Goal: Task Accomplishment & Management: Use online tool/utility

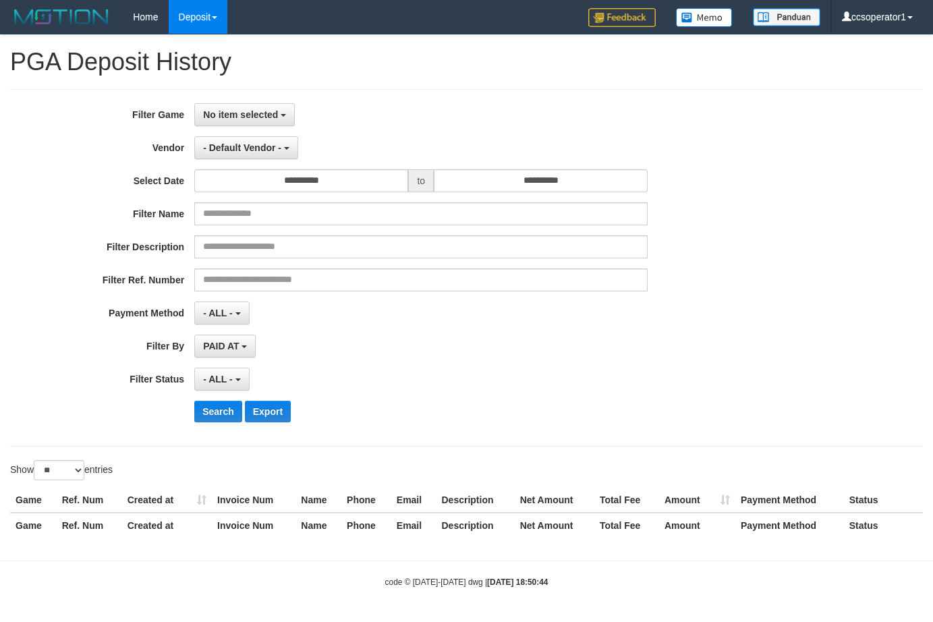
select select "**********"
select select "**"
click at [702, 175] on div "**********" at bounding box center [389, 180] width 778 height 23
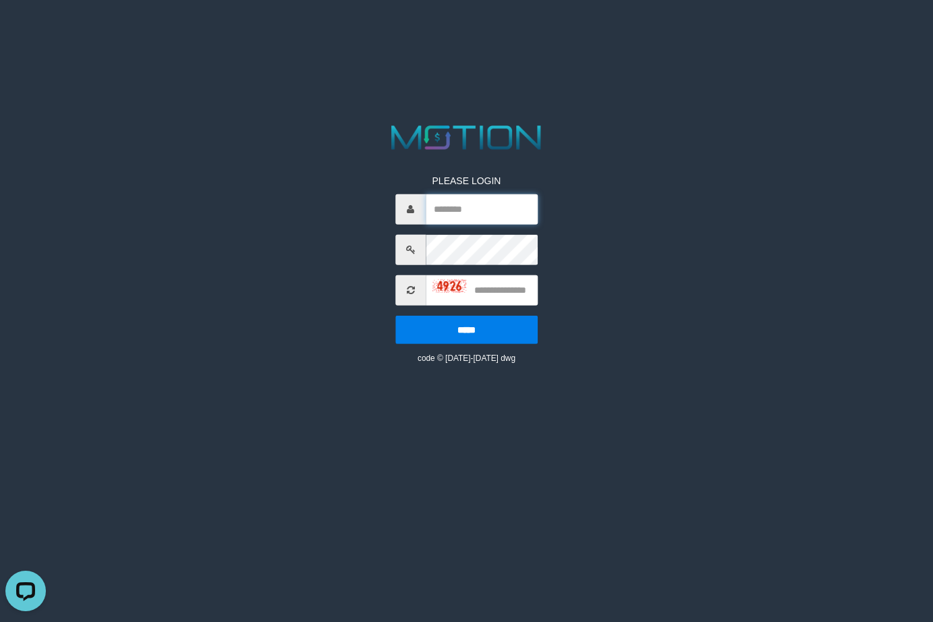
type input "**********"
click at [509, 294] on input "text" at bounding box center [482, 290] width 112 height 30
type input "****"
click at [395, 316] on input "*****" at bounding box center [466, 330] width 142 height 28
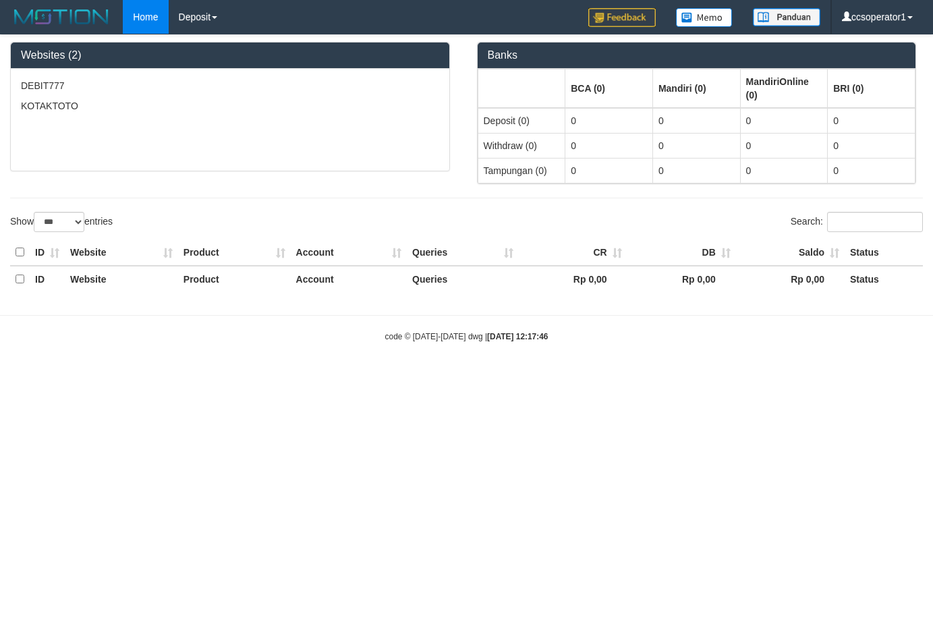
select select "***"
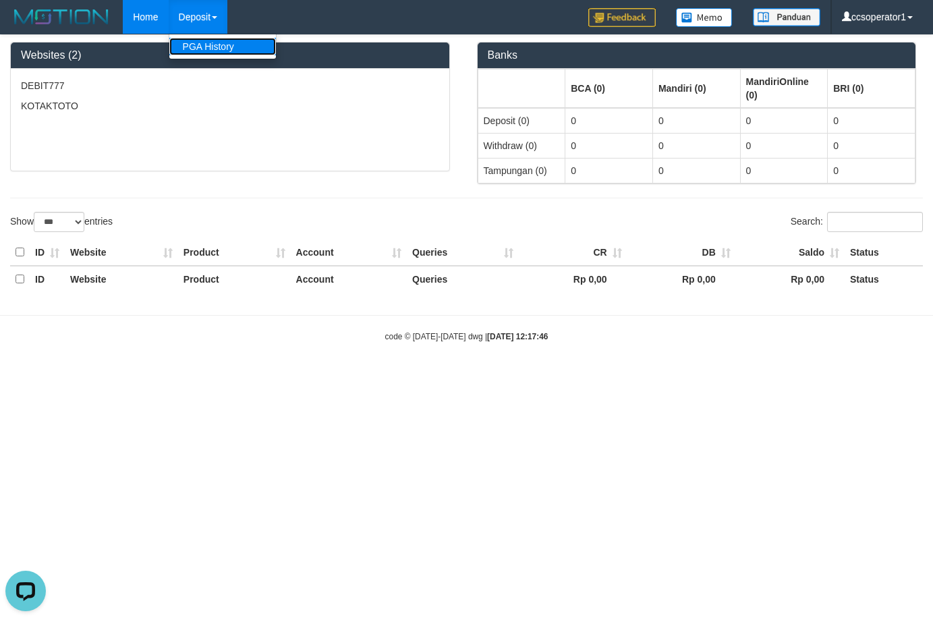
click at [215, 53] on link "PGA History" at bounding box center [222, 47] width 107 height 18
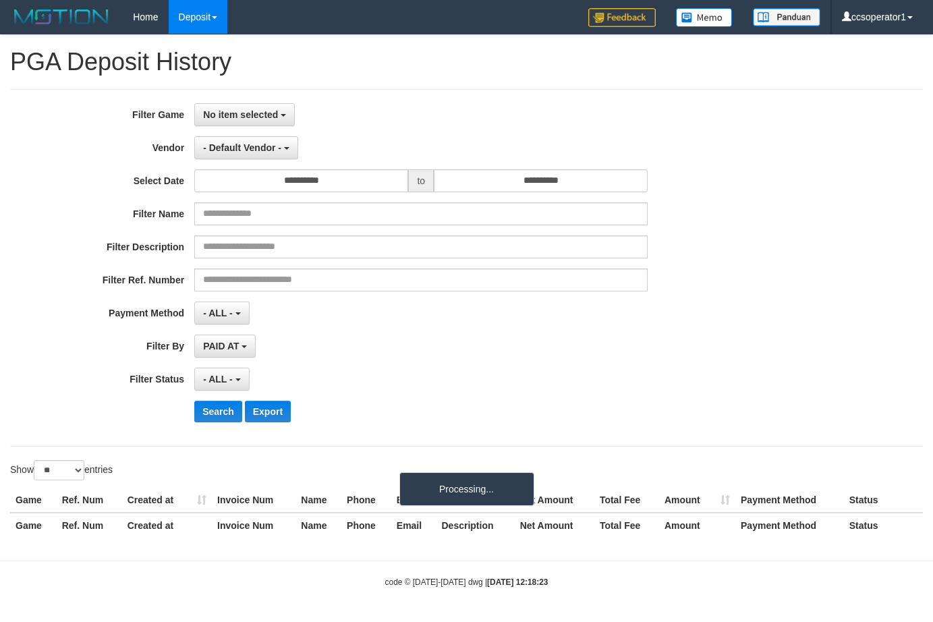
select select
select select "**"
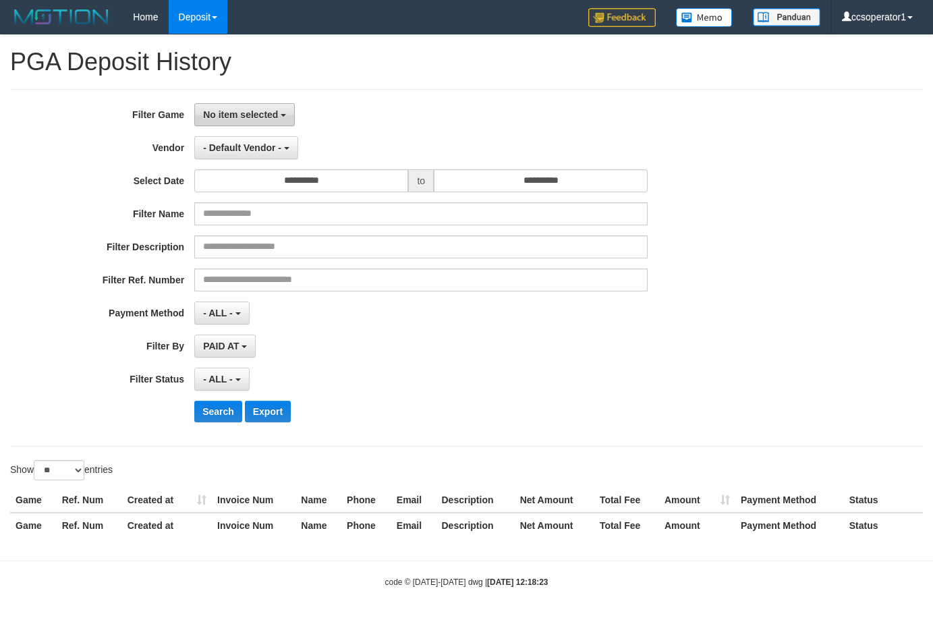
click at [246, 121] on button "No item selected" at bounding box center [244, 114] width 101 height 23
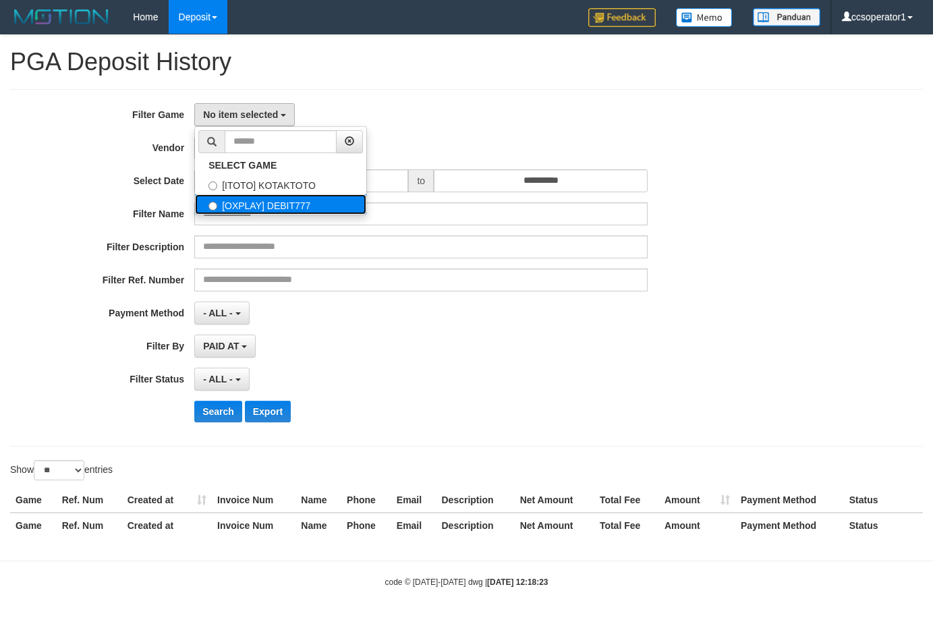
click at [291, 206] on label "[OXPLAY] DEBIT777" at bounding box center [280, 204] width 171 height 20
select select "****"
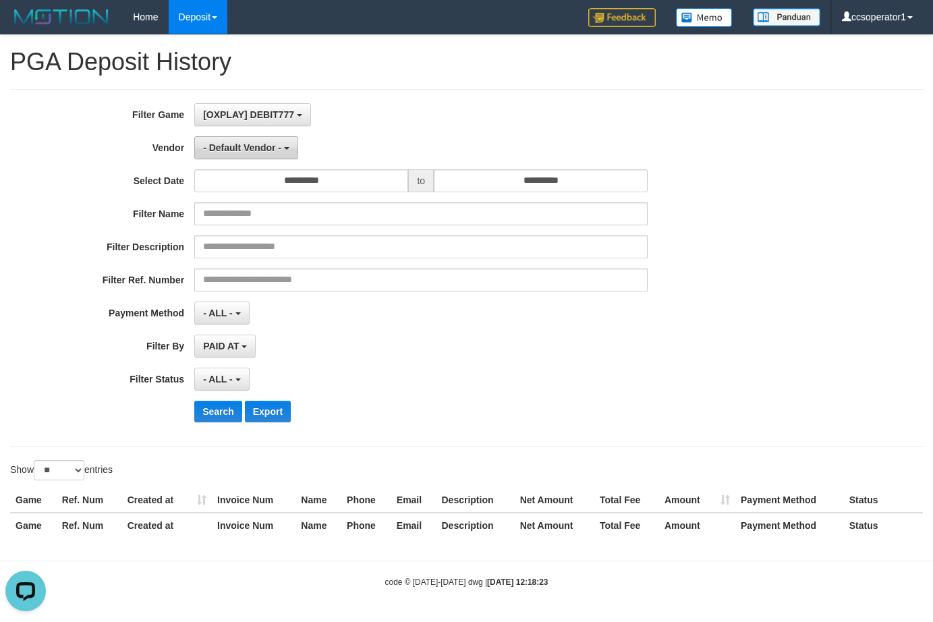
click at [281, 146] on button "- Default Vendor -" at bounding box center [246, 147] width 104 height 23
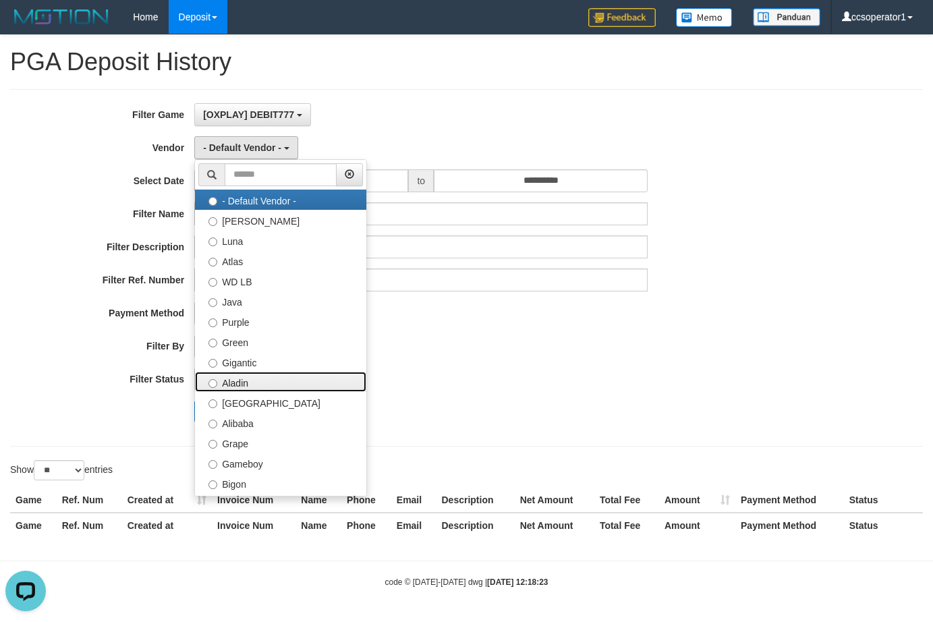
drag, startPoint x: 271, startPoint y: 382, endPoint x: 285, endPoint y: 321, distance: 62.4
click at [272, 375] on label "Aladin" at bounding box center [280, 382] width 171 height 20
select select "**********"
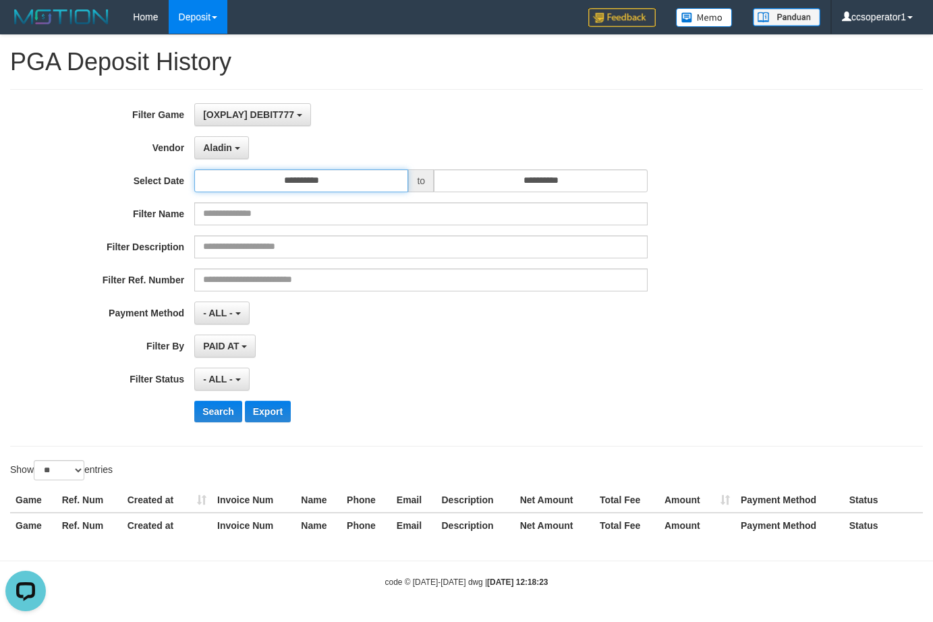
click at [333, 170] on input "**********" at bounding box center [301, 180] width 214 height 23
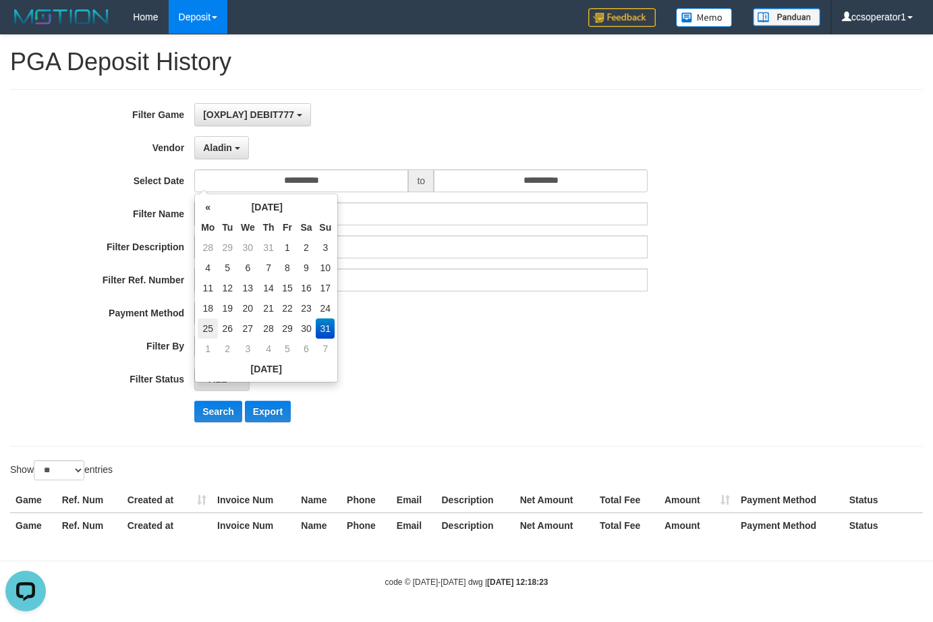
click at [202, 322] on td "25" at bounding box center [208, 328] width 20 height 20
type input "**********"
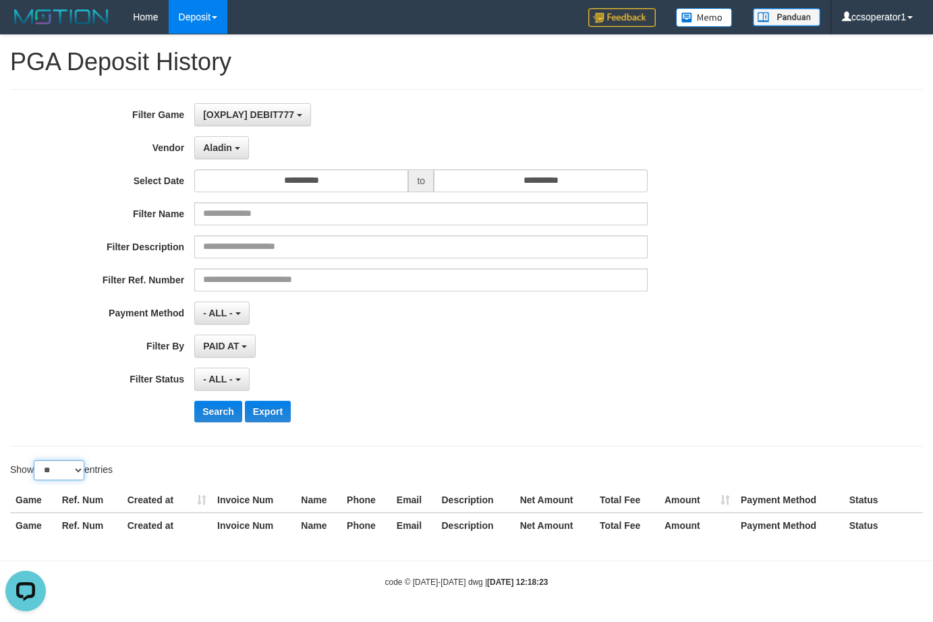
drag, startPoint x: 54, startPoint y: 462, endPoint x: 58, endPoint y: 476, distance: 14.1
click at [54, 462] on select "** ** ** ***" at bounding box center [59, 470] width 51 height 20
select select "**"
click at [36, 460] on select "** ** ** ***" at bounding box center [59, 470] width 51 height 20
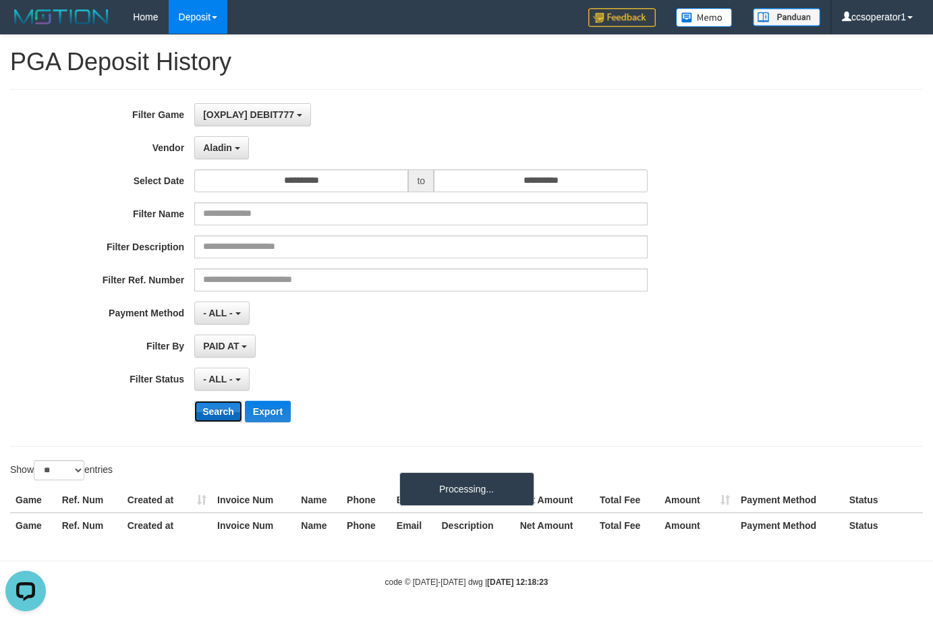
click at [219, 410] on button "Search" at bounding box center [218, 412] width 48 height 22
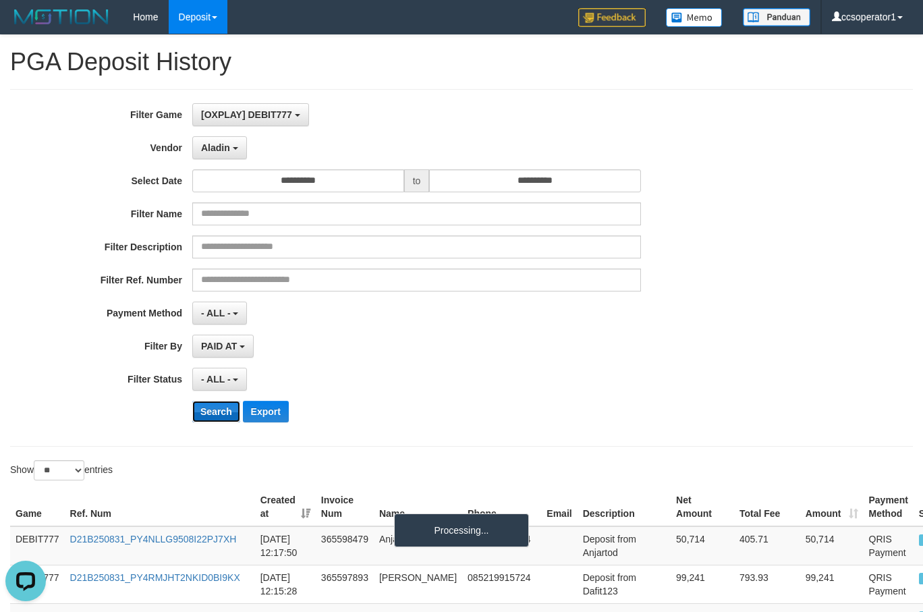
click at [219, 410] on button "Search" at bounding box center [216, 412] width 48 height 22
click at [216, 410] on button "Search" at bounding box center [216, 412] width 48 height 22
click at [204, 406] on button "Search" at bounding box center [216, 412] width 48 height 22
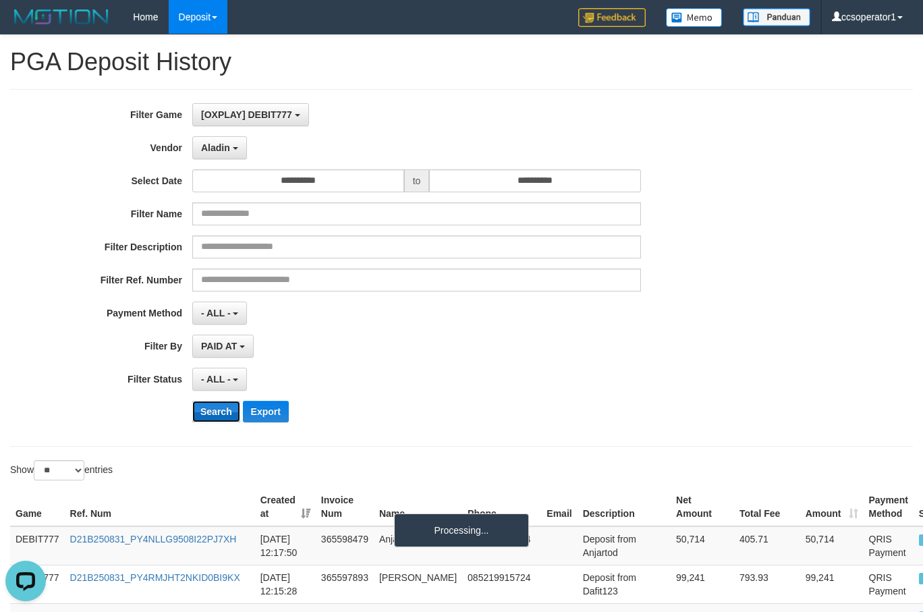
click at [204, 406] on button "Search" at bounding box center [216, 412] width 48 height 22
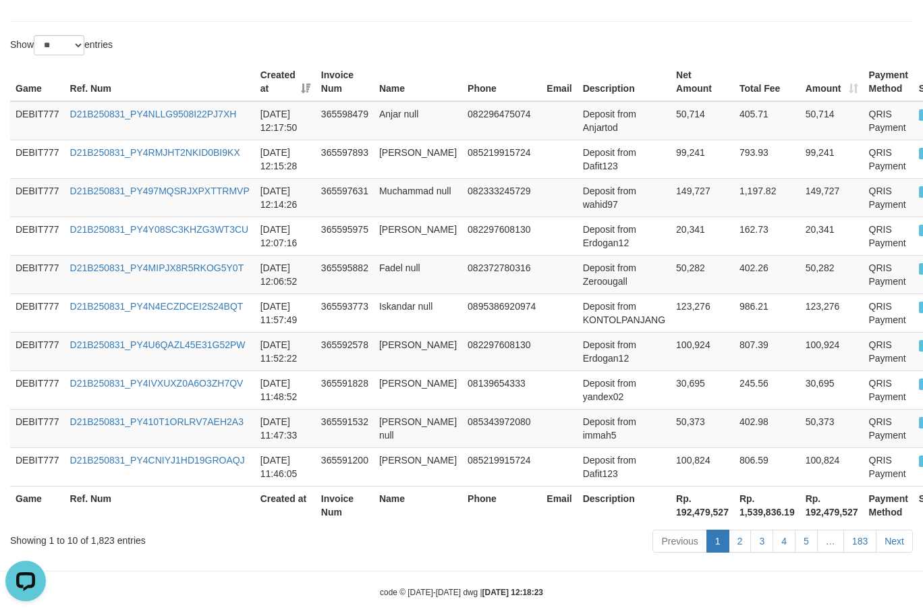
scroll to position [445, 0]
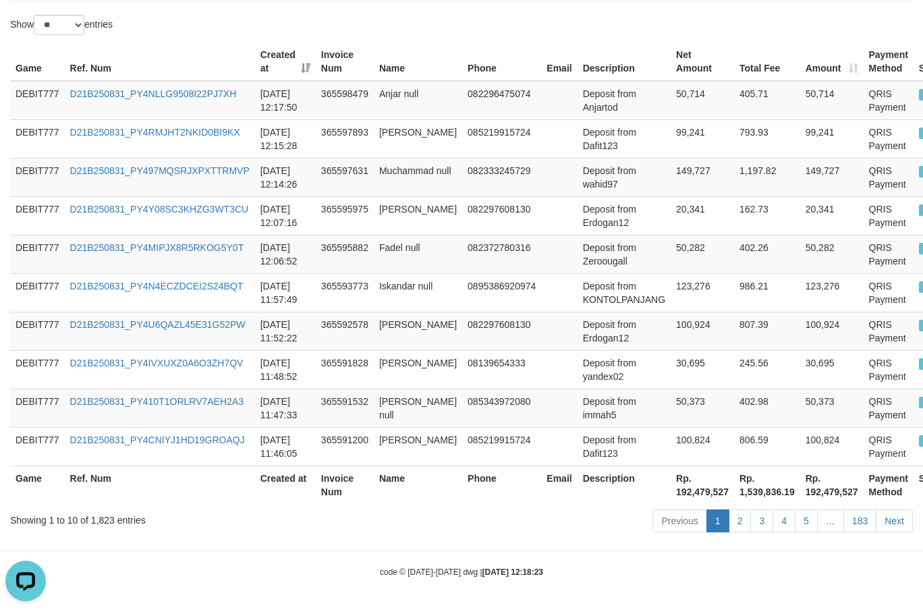
click at [694, 495] on th "Rp. 192,479,527" at bounding box center [702, 485] width 63 height 38
copy th "192,479,527"
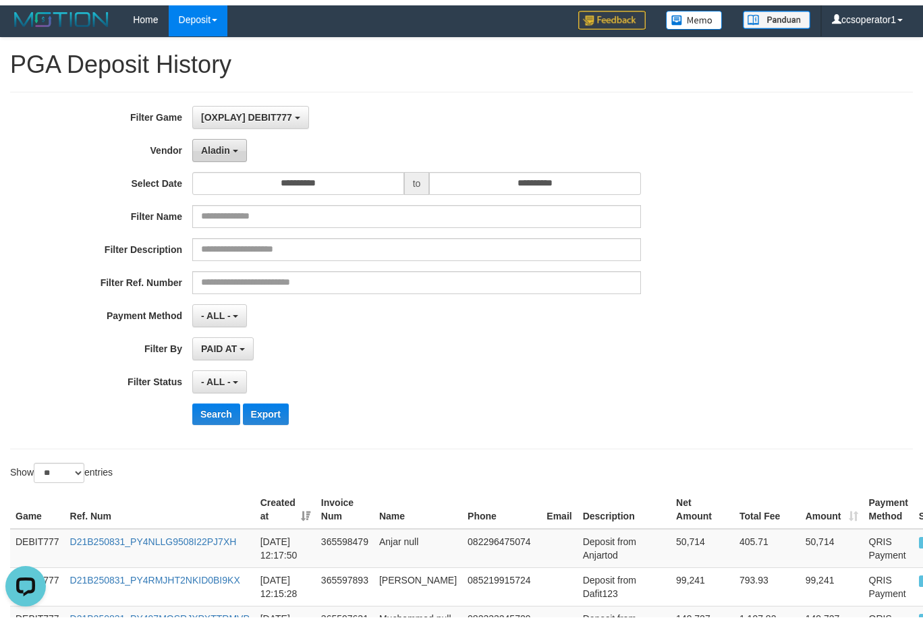
scroll to position [0, 0]
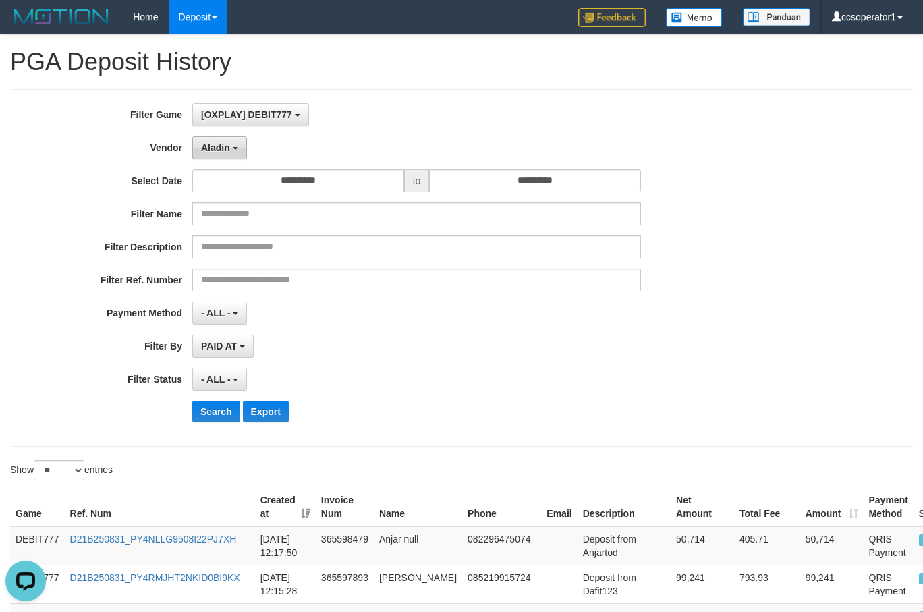
drag, startPoint x: 221, startPoint y: 150, endPoint x: 258, endPoint y: 275, distance: 130.9
click at [221, 150] on span "Aladin" at bounding box center [215, 147] width 29 height 11
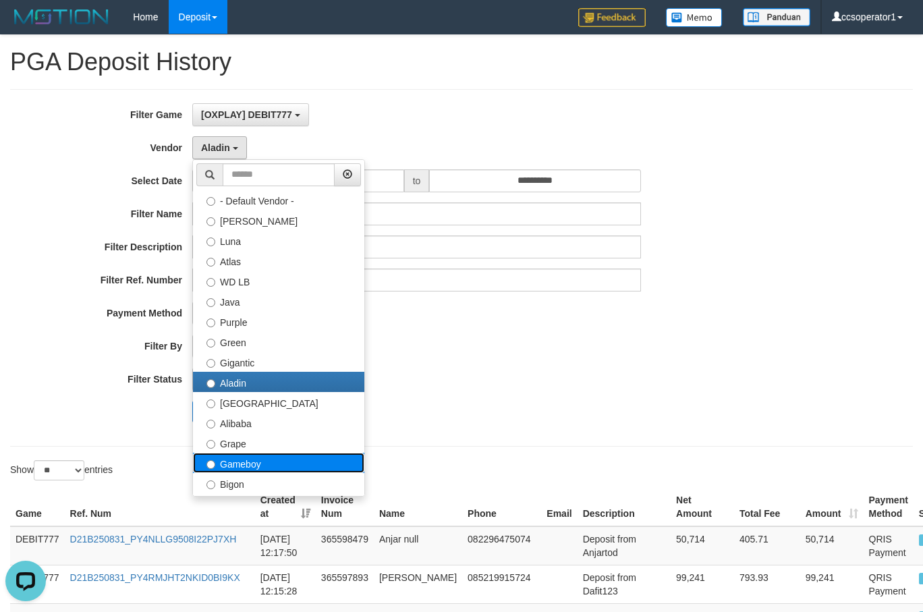
click at [266, 462] on label "Gameboy" at bounding box center [278, 463] width 171 height 20
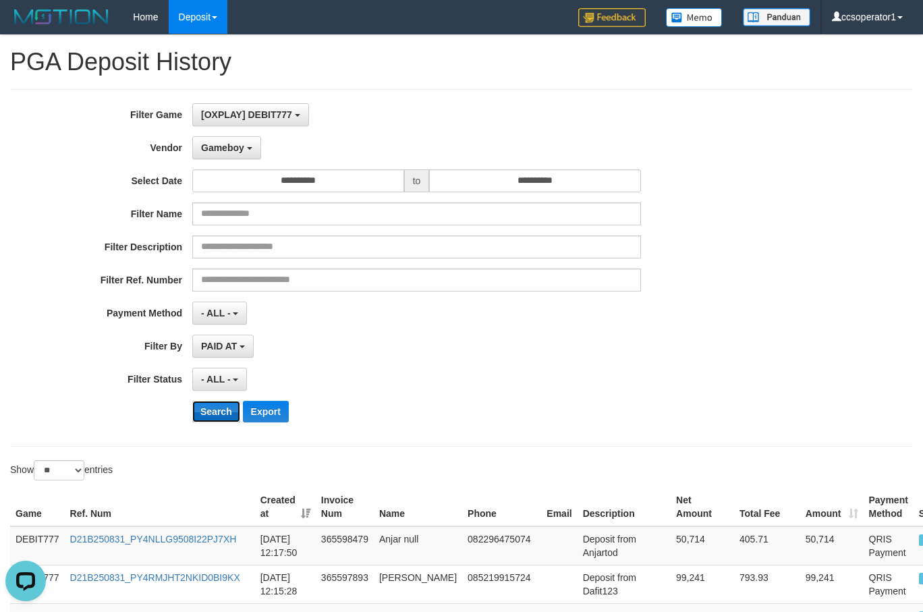
click at [217, 411] on button "Search" at bounding box center [216, 412] width 48 height 22
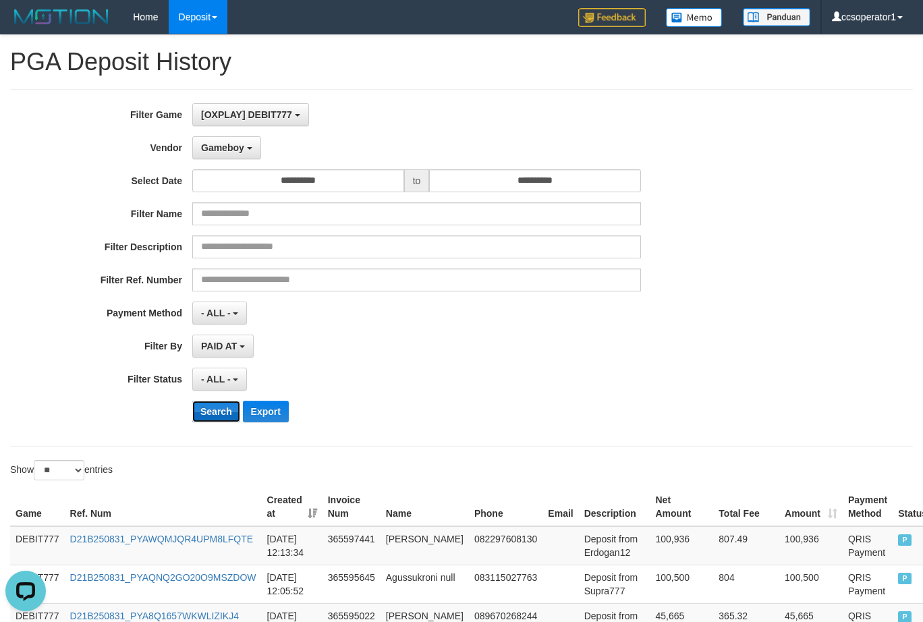
click at [217, 411] on button "Search" at bounding box center [216, 412] width 48 height 22
click at [222, 412] on button "Search" at bounding box center [216, 412] width 48 height 22
click at [221, 412] on button "Search" at bounding box center [216, 412] width 48 height 22
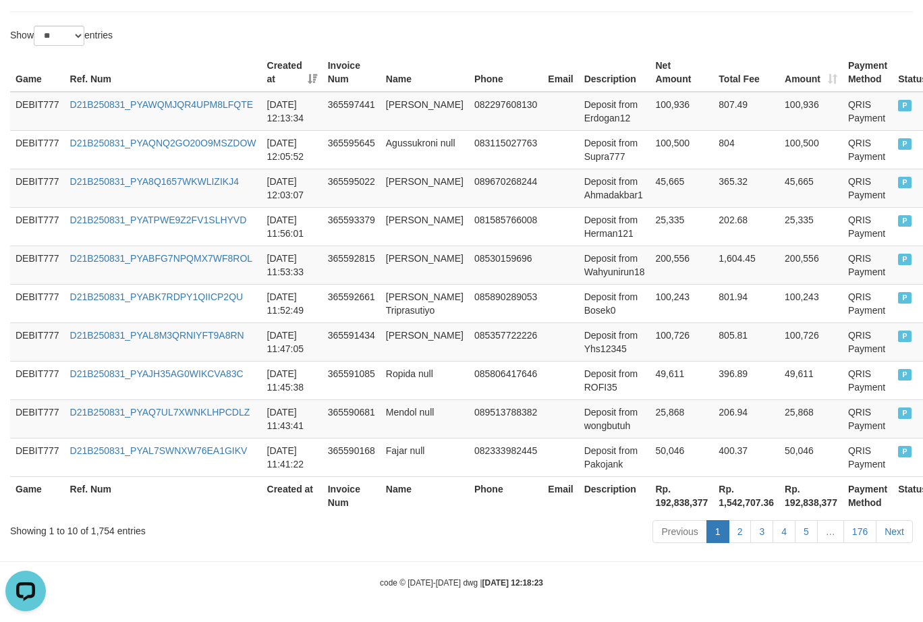
scroll to position [435, 0]
click at [650, 510] on th "Rp. 192,838,377" at bounding box center [681, 495] width 63 height 38
click at [659, 506] on th "Rp. 192,838,377" at bounding box center [681, 495] width 63 height 38
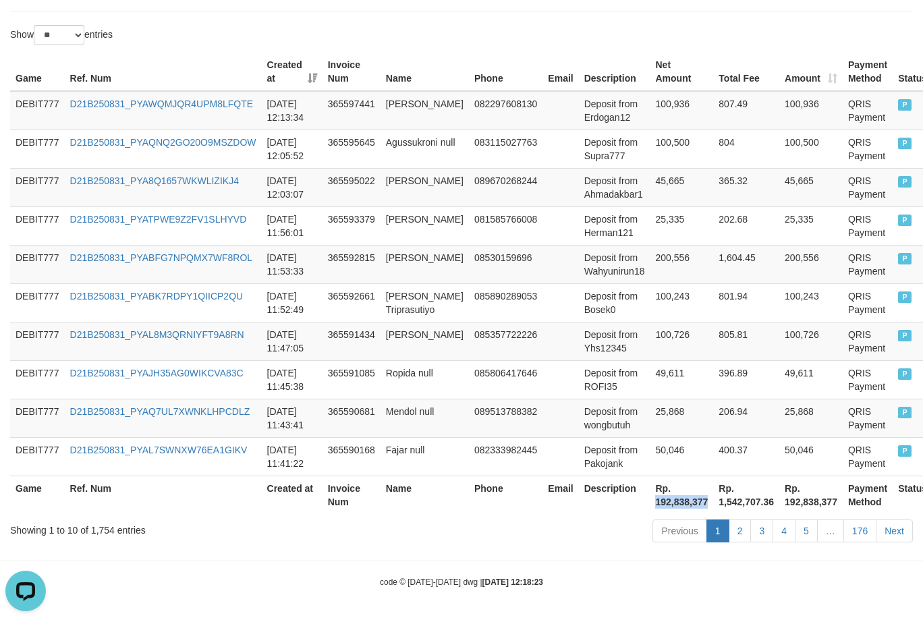
copy th "192,838,377"
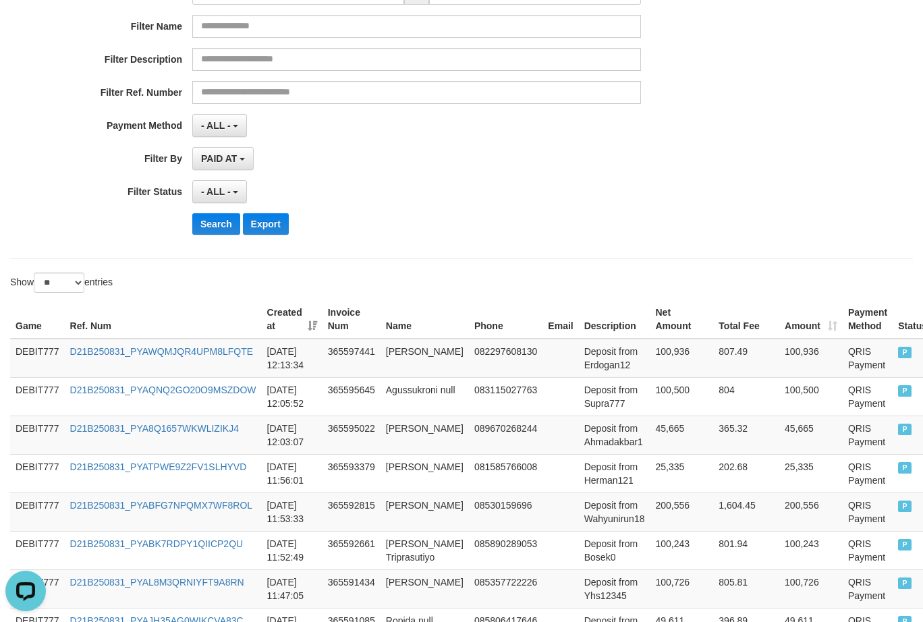
scroll to position [30, 0]
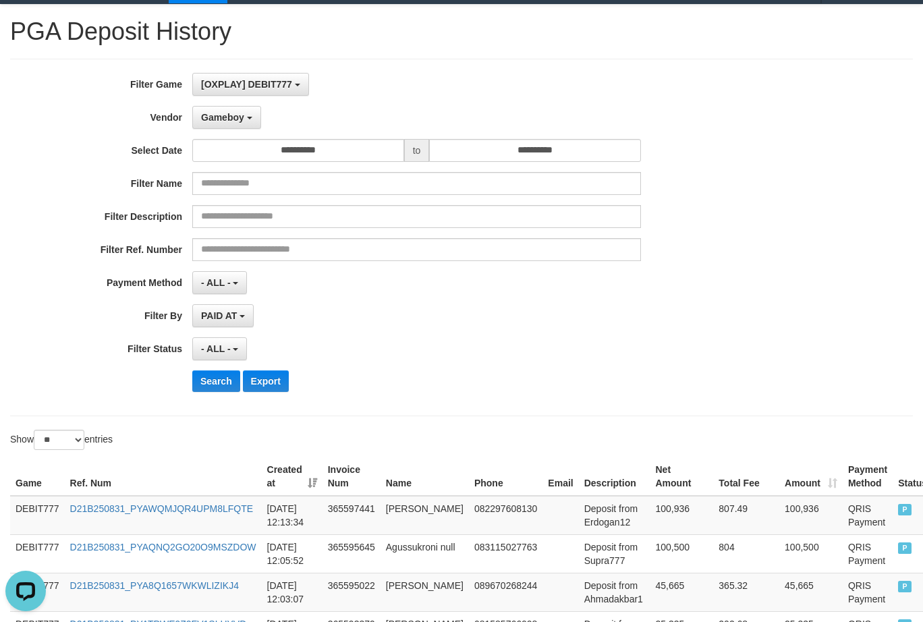
click at [238, 103] on div "**********" at bounding box center [384, 237] width 769 height 329
click at [228, 111] on button "Gameboy" at bounding box center [226, 117] width 69 height 23
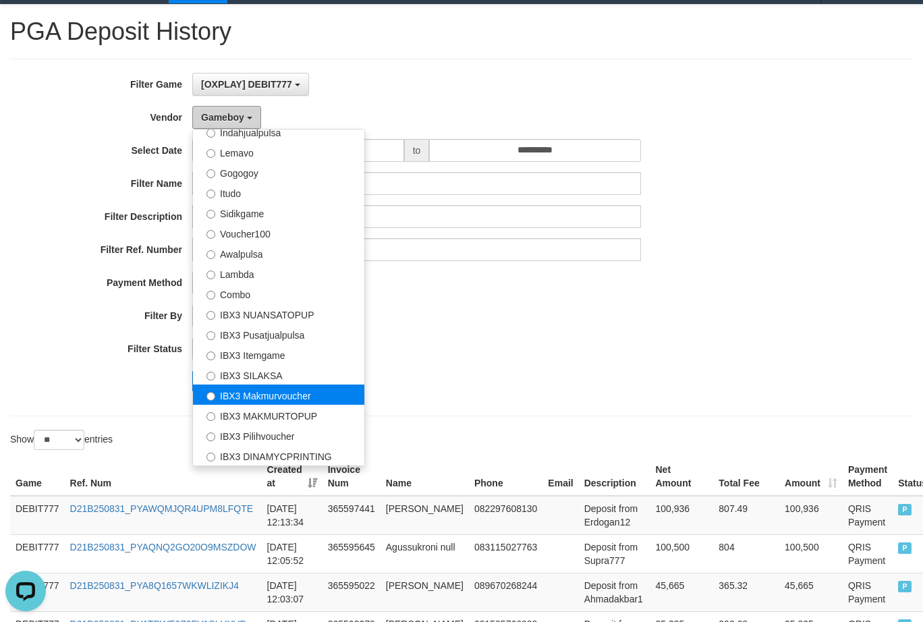
scroll to position [300, 0]
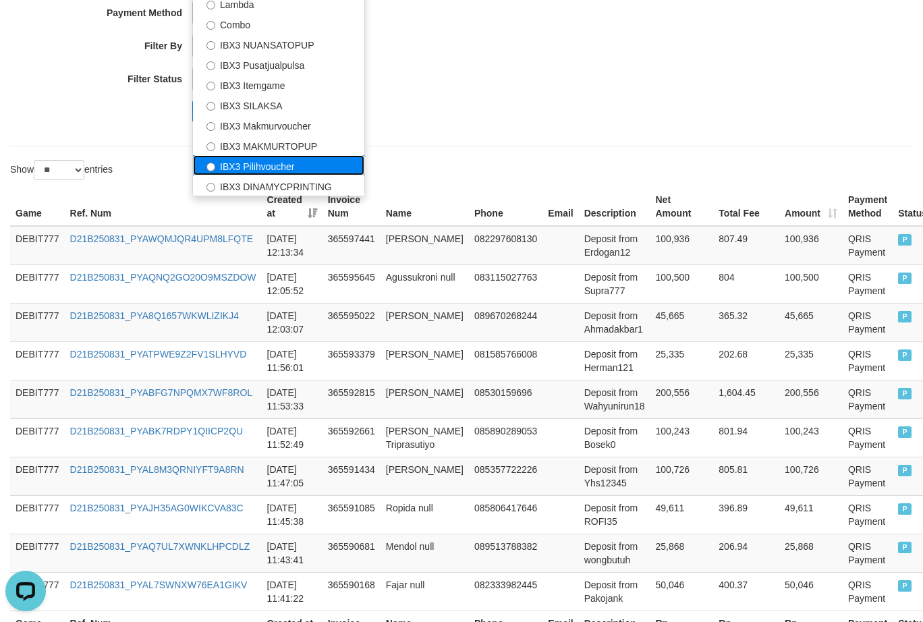
click at [283, 173] on label "IBX3 Pilihvoucher" at bounding box center [278, 165] width 171 height 20
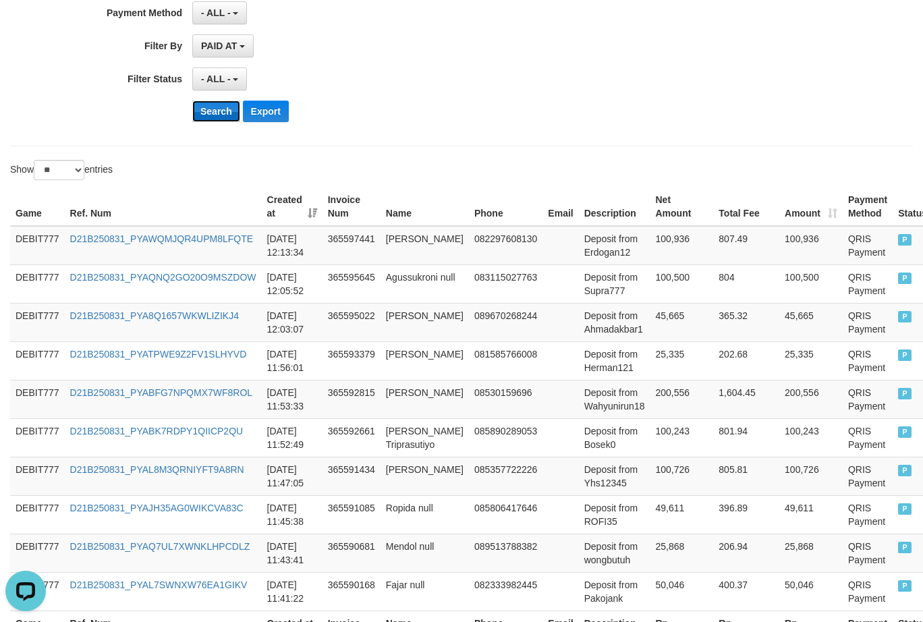
click at [196, 108] on button "Search" at bounding box center [216, 112] width 48 height 22
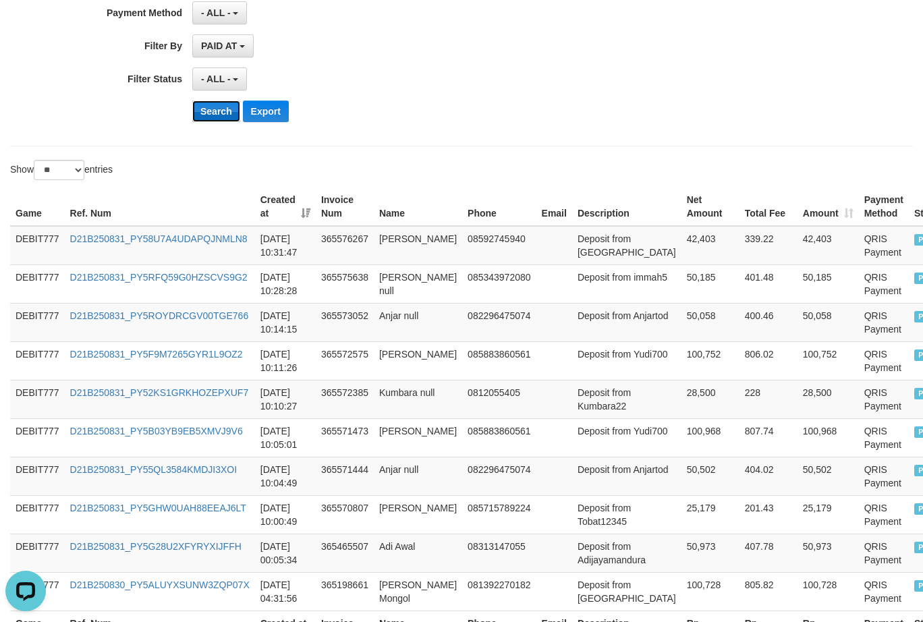
click at [206, 108] on button "Search" at bounding box center [216, 112] width 48 height 22
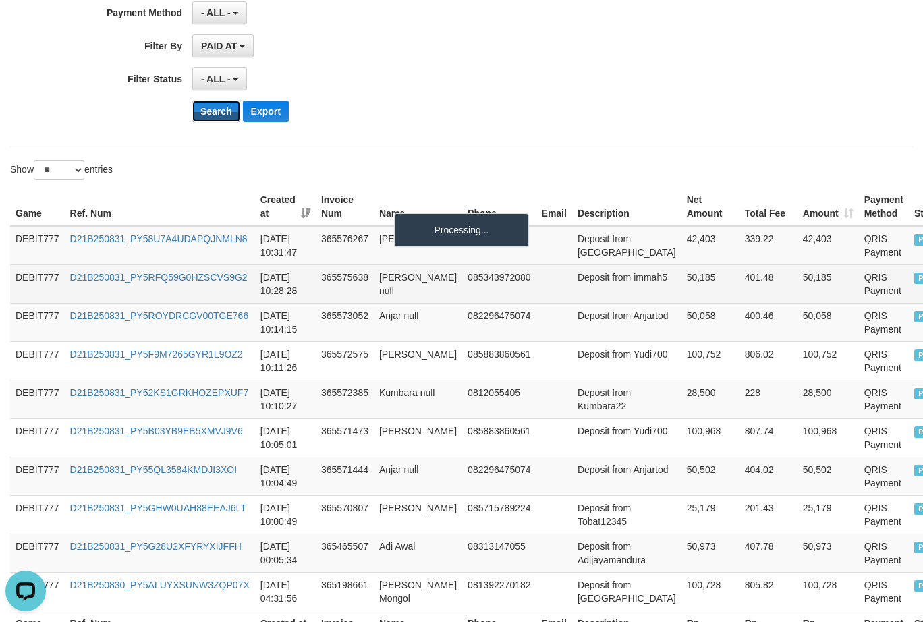
drag, startPoint x: 206, startPoint y: 108, endPoint x: 444, endPoint y: 275, distance: 290.5
click at [211, 110] on button "Search" at bounding box center [216, 112] width 48 height 22
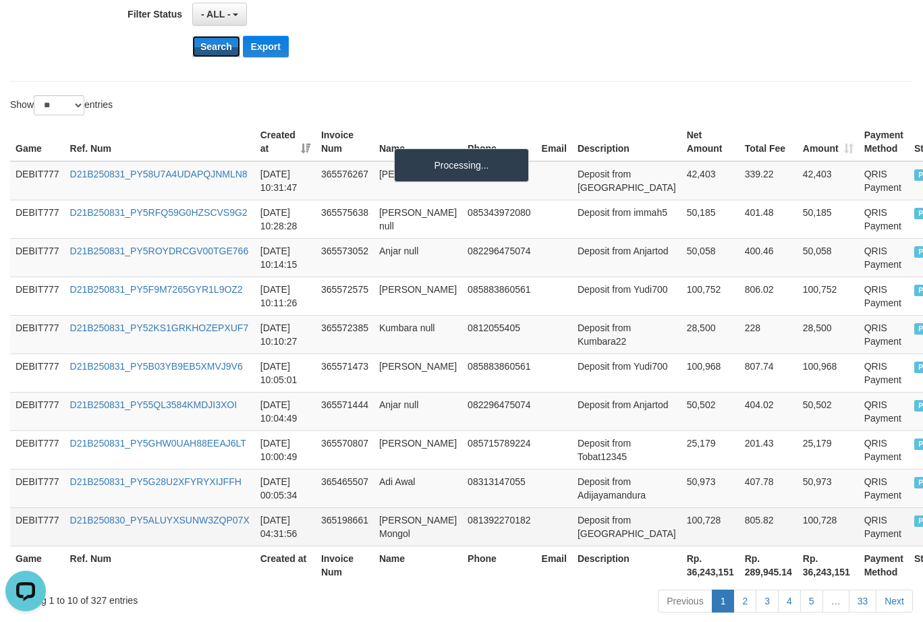
scroll to position [435, 0]
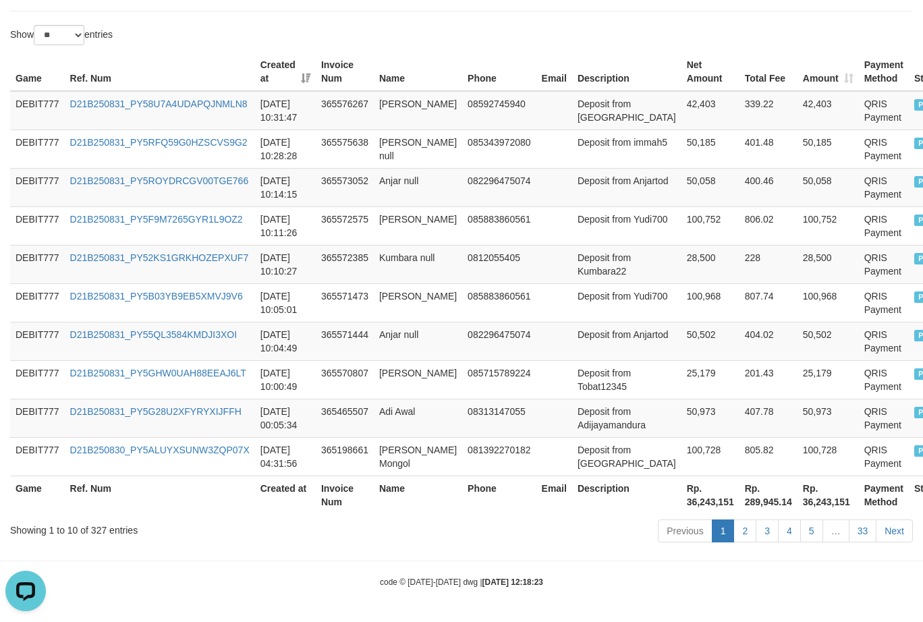
click at [681, 499] on th "Rp. 36,243,151" at bounding box center [710, 495] width 58 height 38
copy th "36,243,151"
click at [681, 499] on th "Rp. 36,243,151" at bounding box center [710, 495] width 58 height 38
copy th "Rp. 36,243,151"
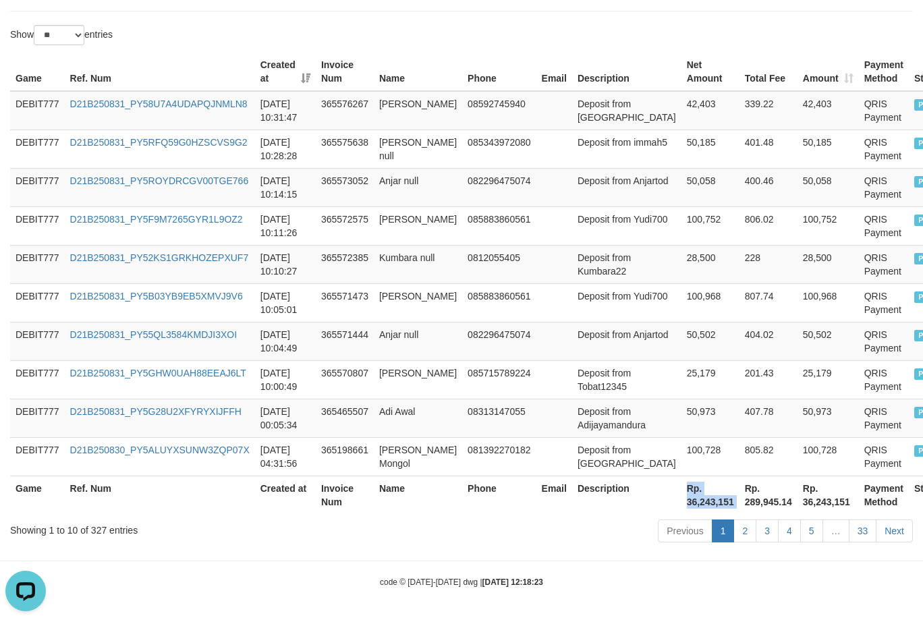
click at [681, 507] on th "Rp. 36,243,151" at bounding box center [710, 495] width 58 height 38
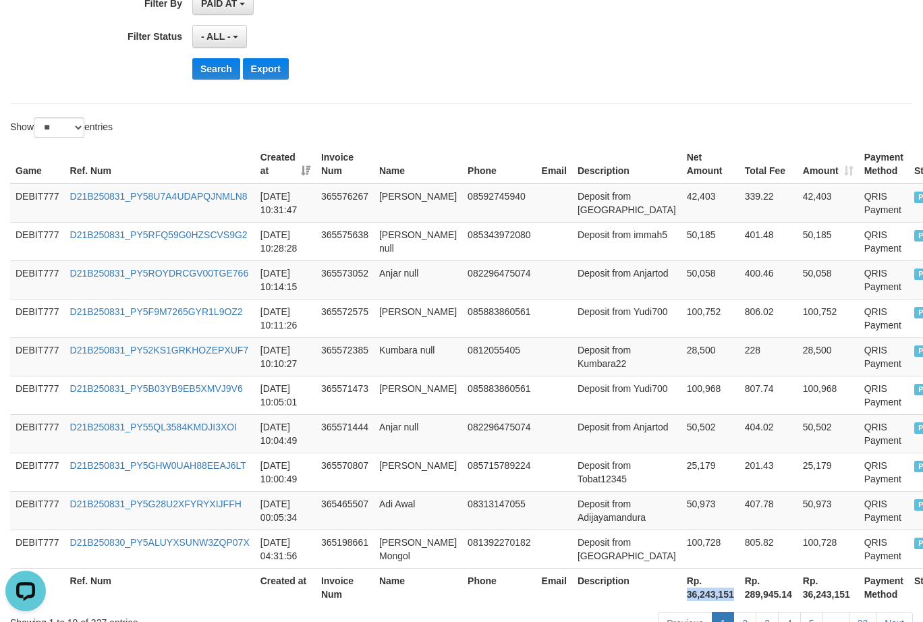
scroll to position [165, 0]
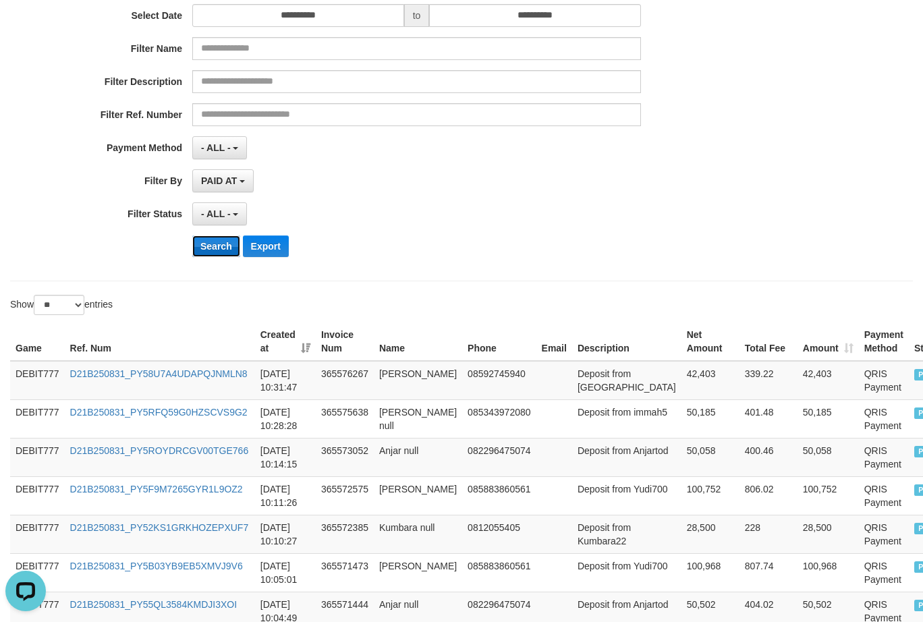
click at [202, 246] on button "Search" at bounding box center [216, 246] width 48 height 22
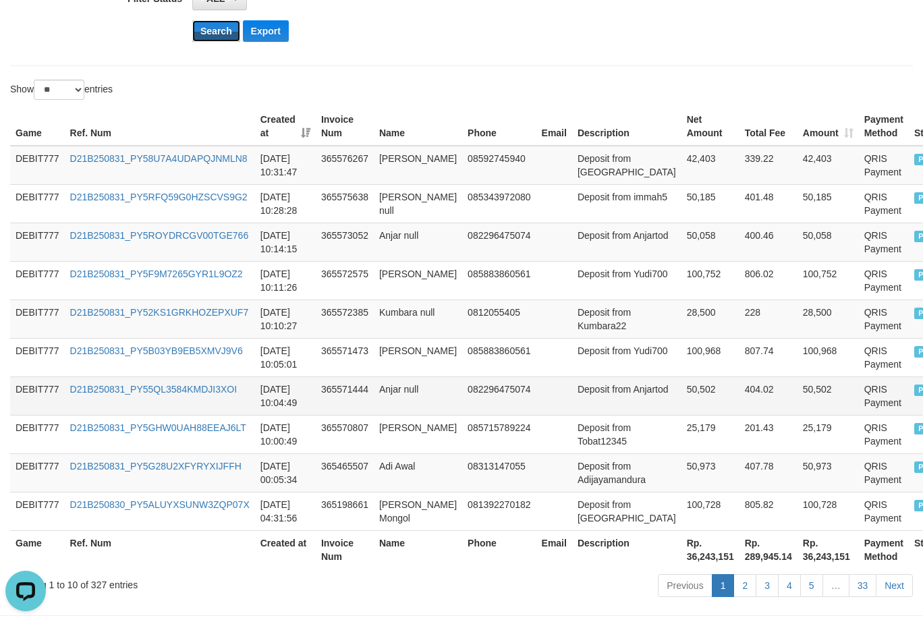
scroll to position [435, 0]
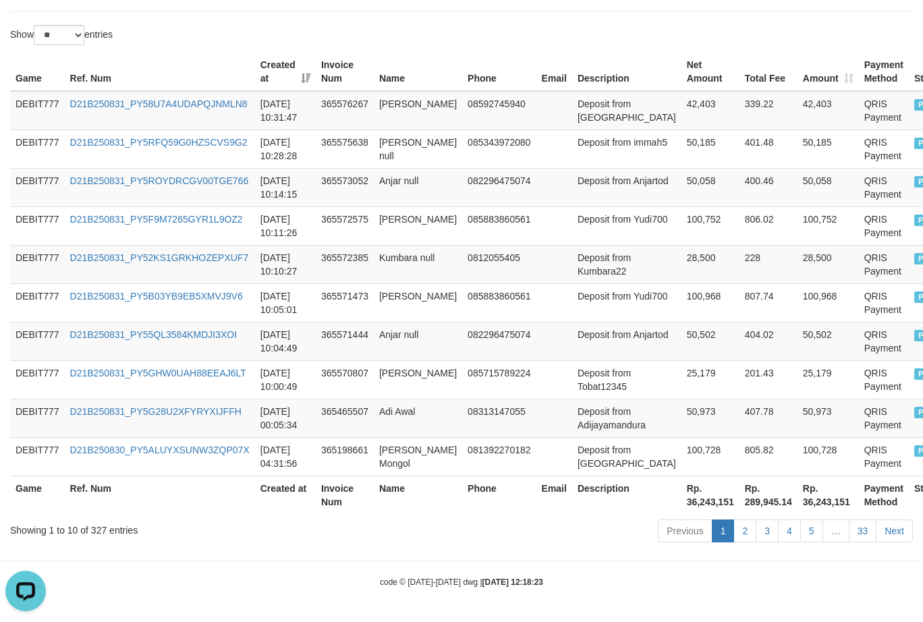
click at [681, 505] on th "Rp. 36,243,151" at bounding box center [710, 495] width 58 height 38
copy th "36,243,151"
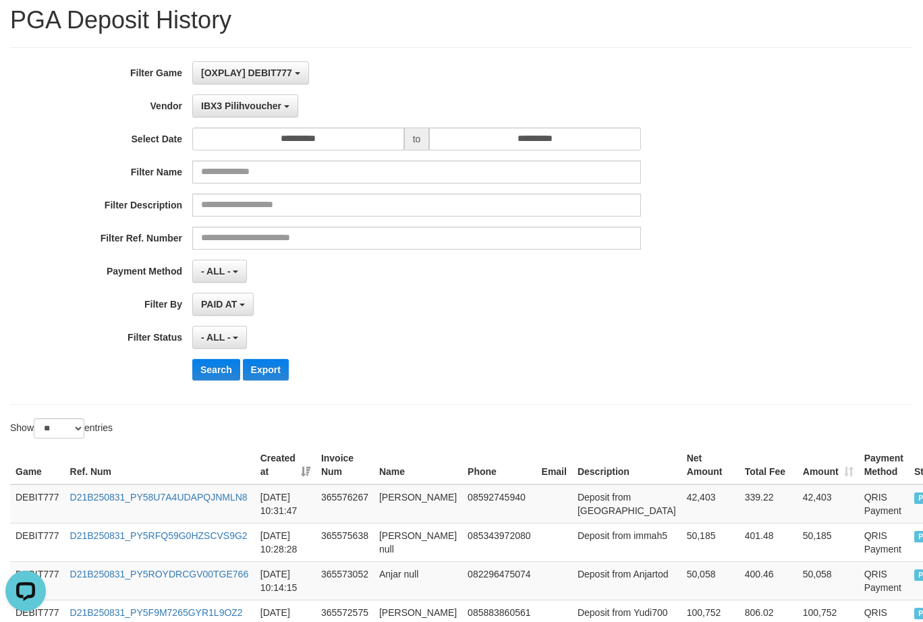
scroll to position [67, 0]
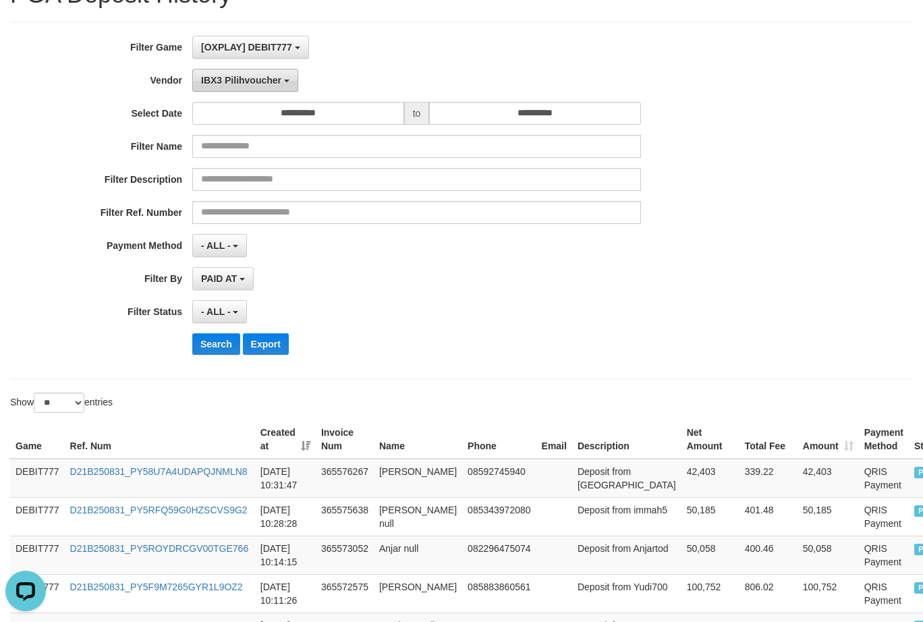
click at [265, 90] on button "IBX3 Pilihvoucher" at bounding box center [245, 80] width 106 height 23
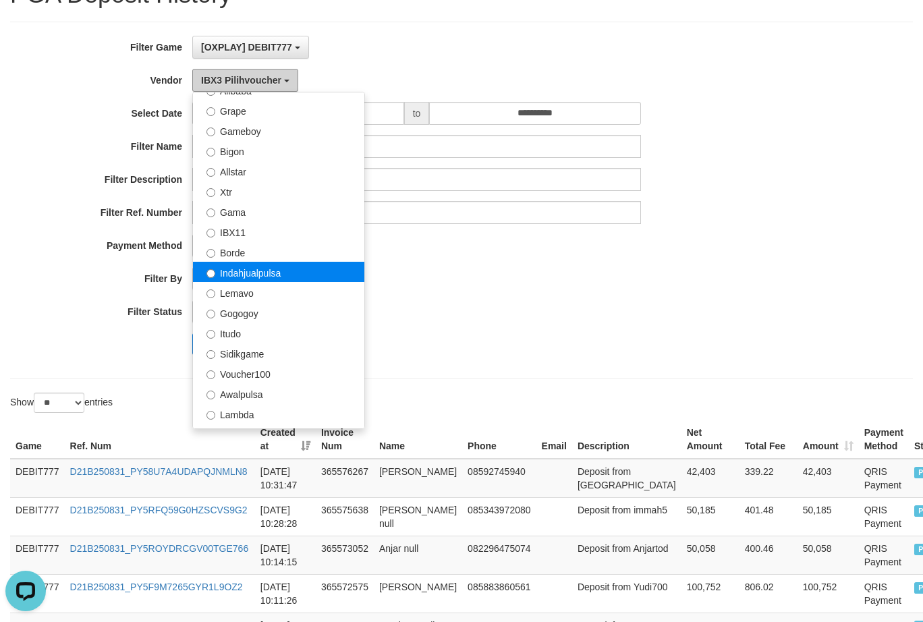
scroll to position [173, 0]
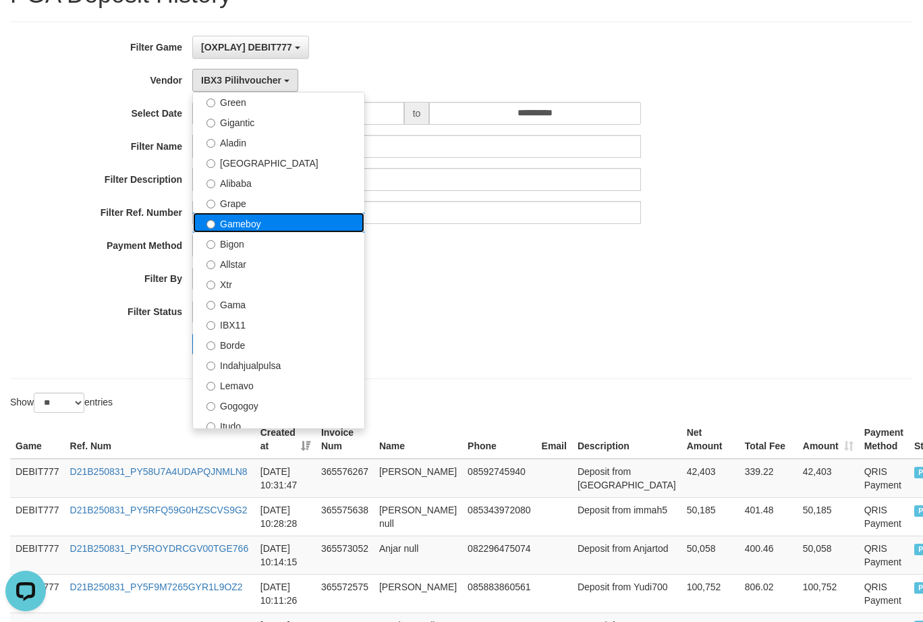
click at [268, 227] on label "Gameboy" at bounding box center [278, 223] width 171 height 20
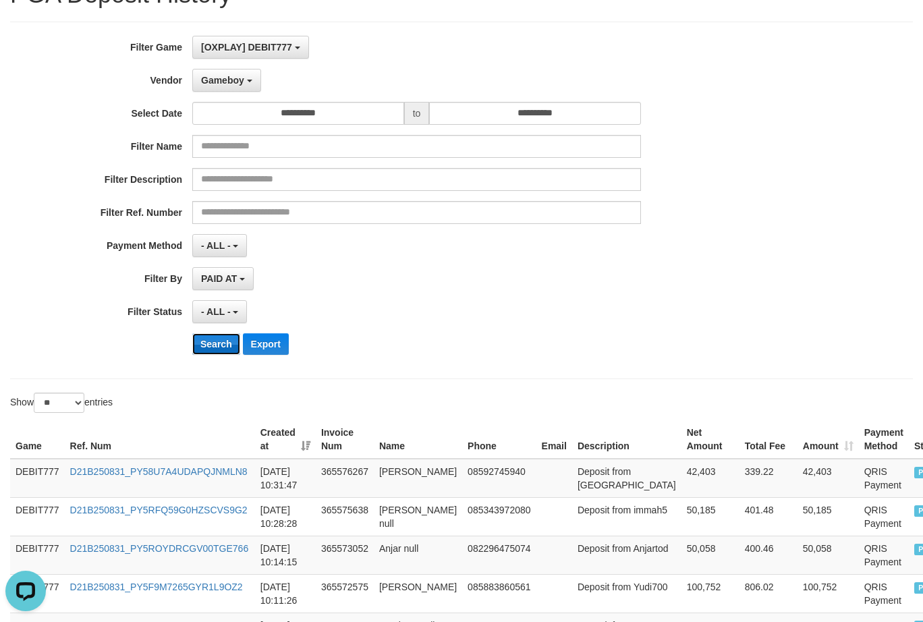
click at [217, 348] on button "Search" at bounding box center [216, 344] width 48 height 22
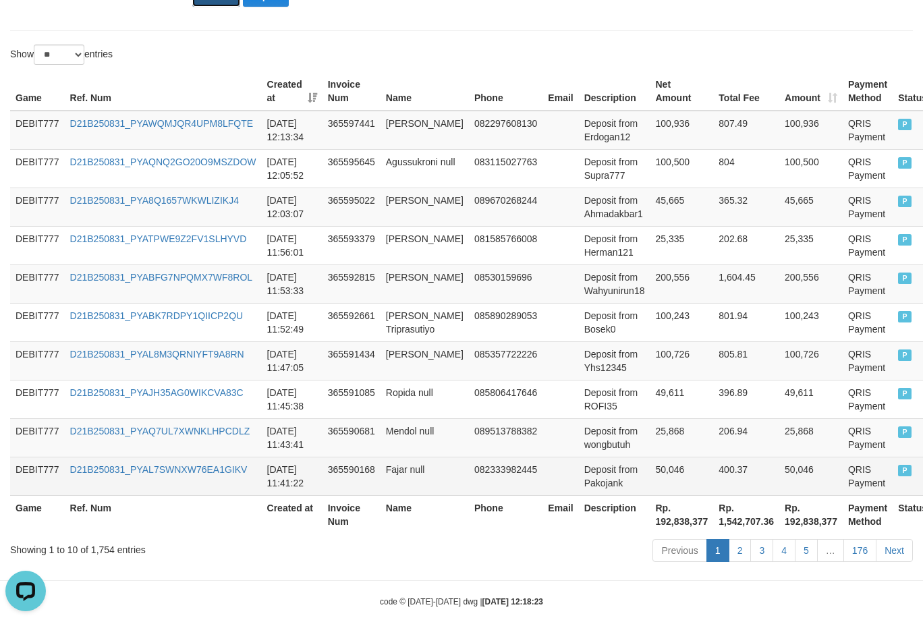
scroll to position [435, 0]
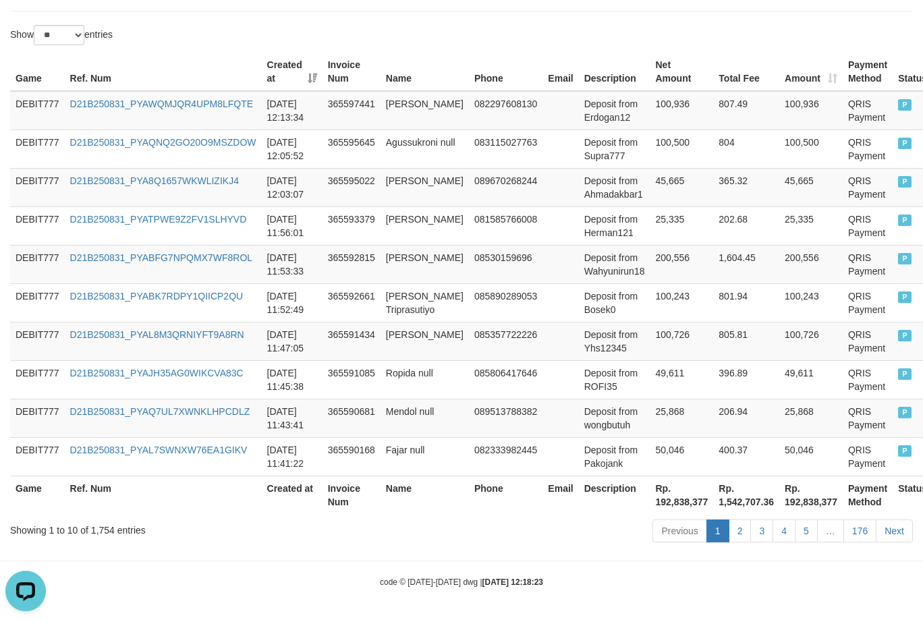
click at [651, 506] on th "Rp. 192,838,377" at bounding box center [681, 495] width 63 height 38
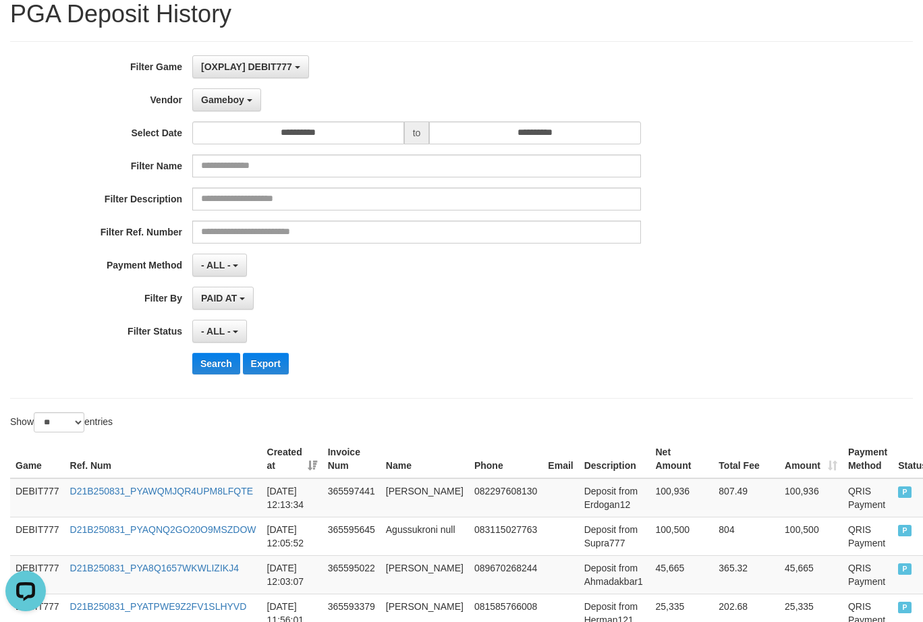
scroll to position [0, 0]
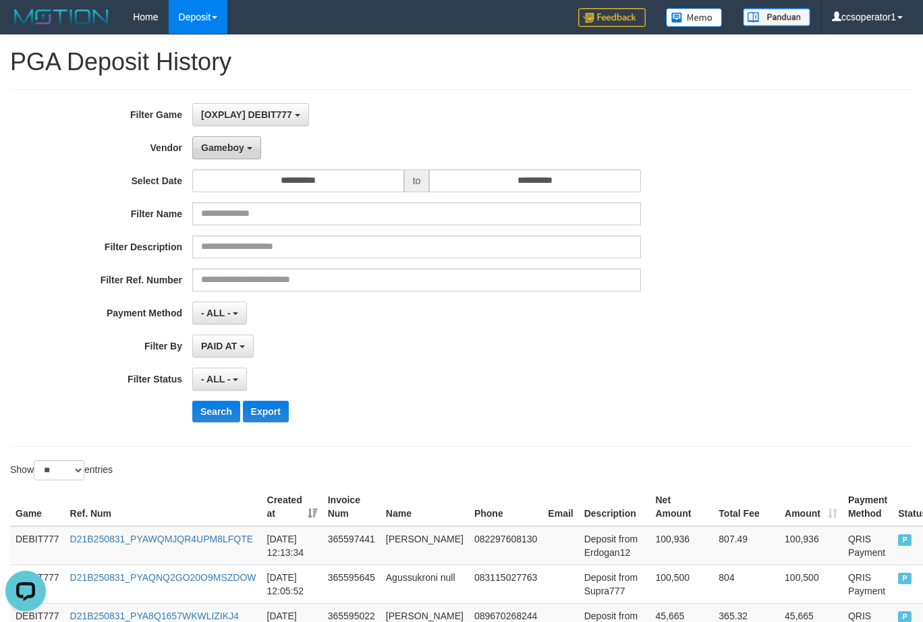
click at [242, 151] on span "Gameboy" at bounding box center [222, 147] width 43 height 11
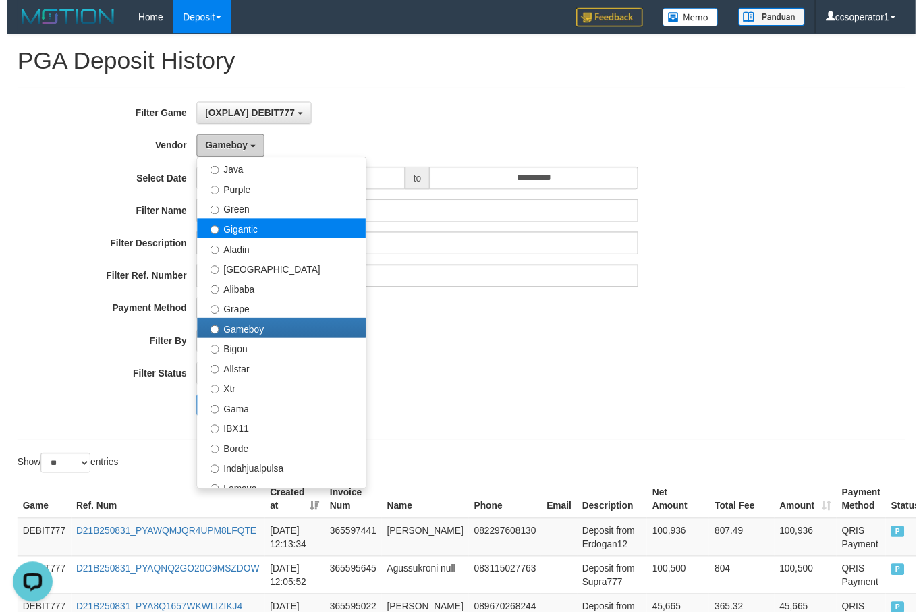
scroll to position [38, 0]
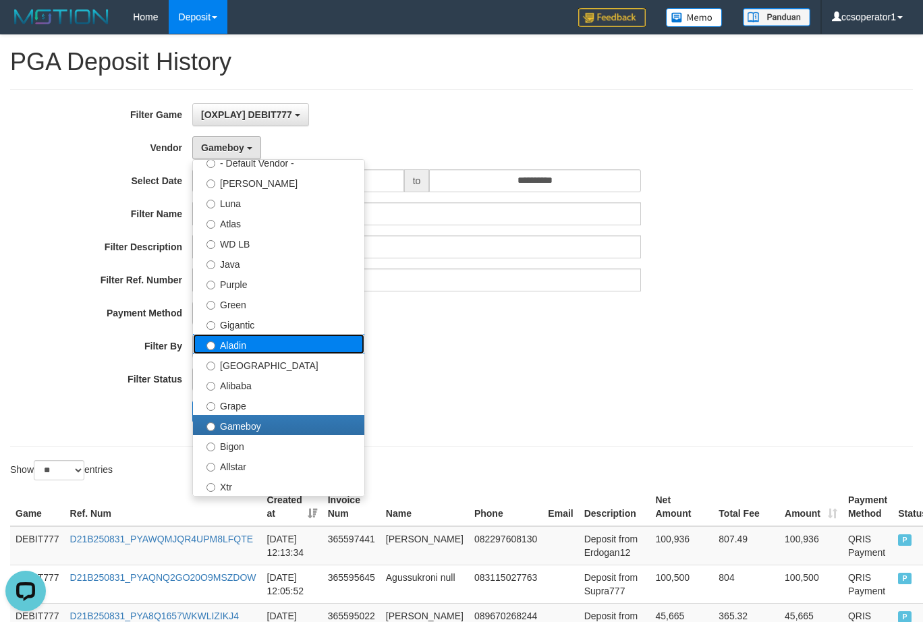
click at [271, 340] on label "Aladin" at bounding box center [278, 344] width 171 height 20
select select "**********"
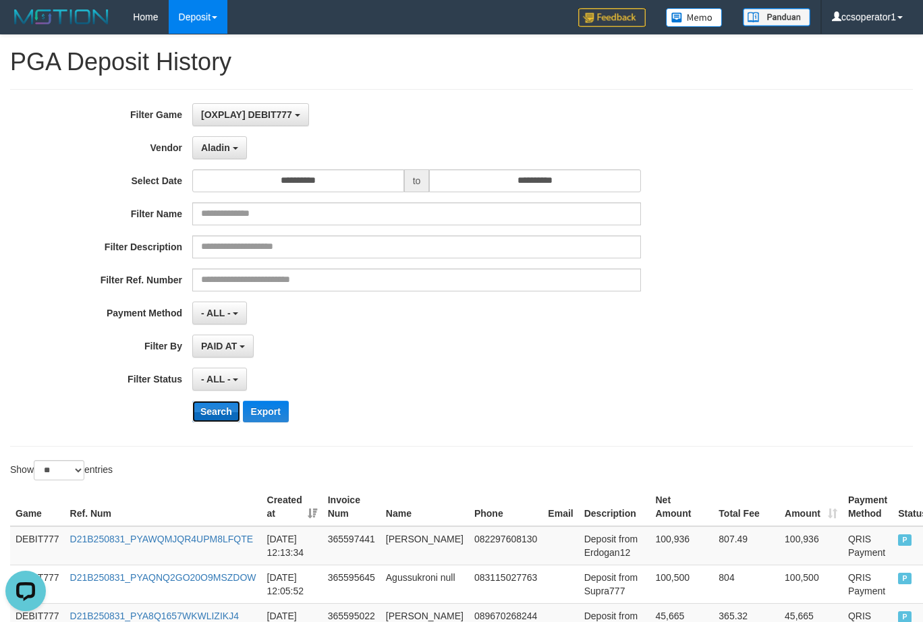
click at [218, 418] on button "Search" at bounding box center [216, 412] width 48 height 22
click at [217, 416] on button "Search" at bounding box center [216, 412] width 48 height 22
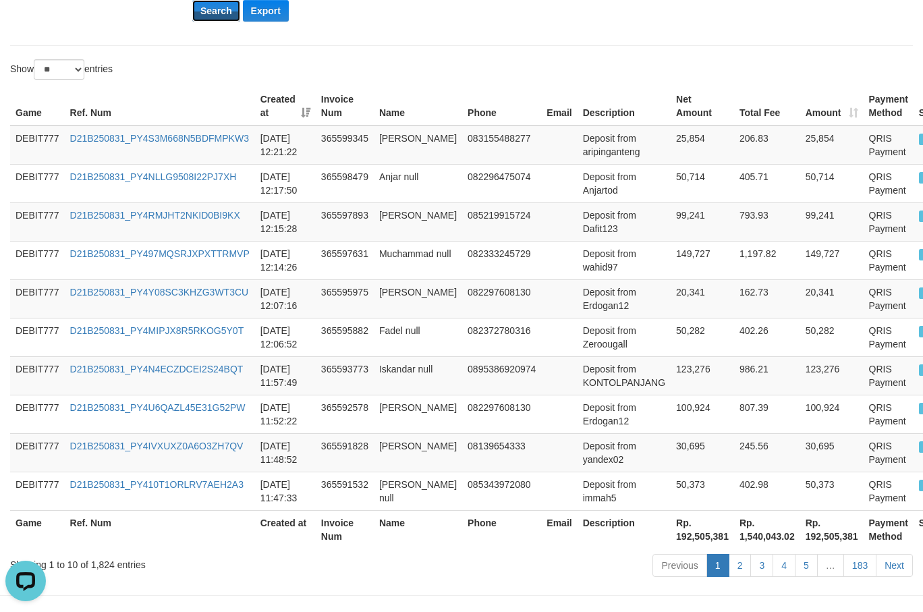
scroll to position [445, 0]
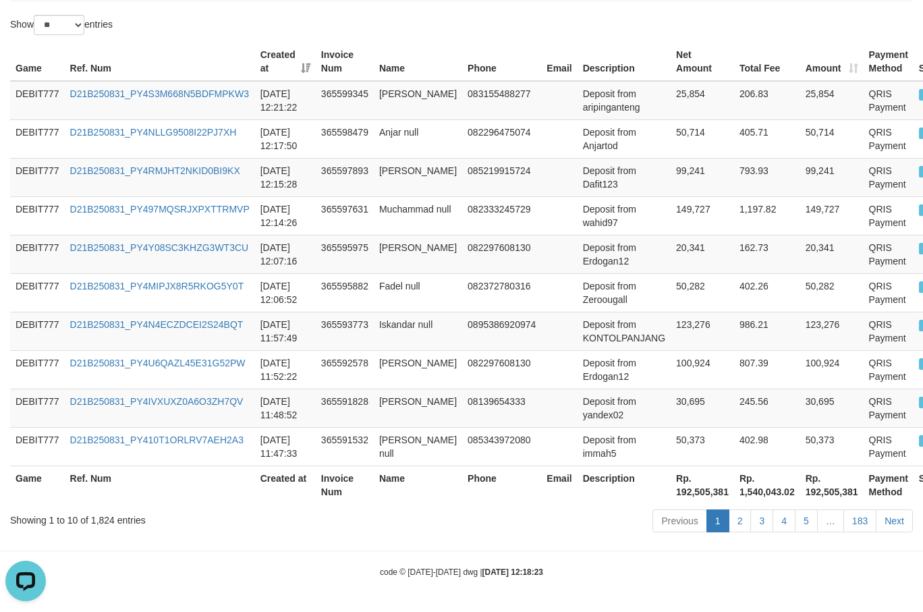
click at [702, 493] on th "Rp. 192,505,381" at bounding box center [702, 485] width 63 height 38
copy th "192,505,381"
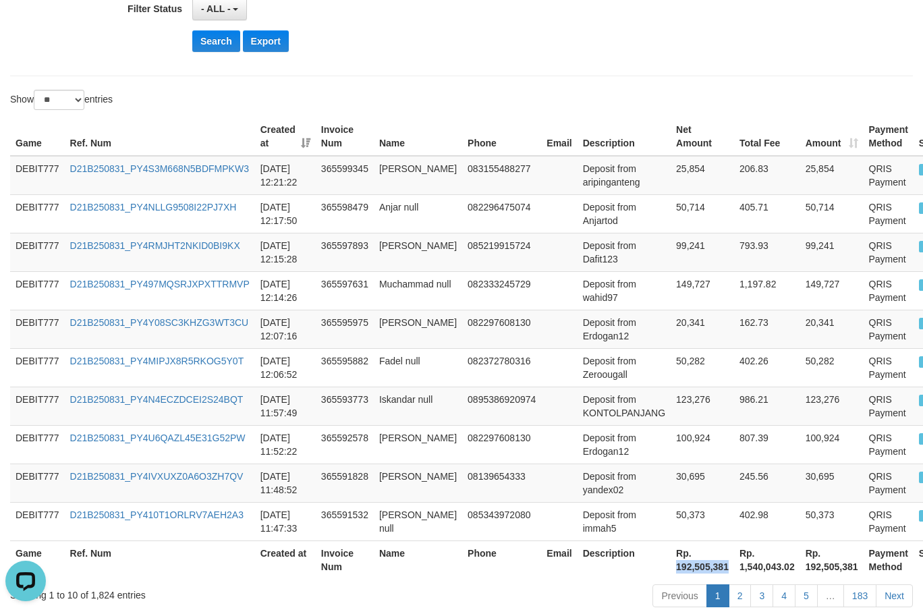
scroll to position [243, 0]
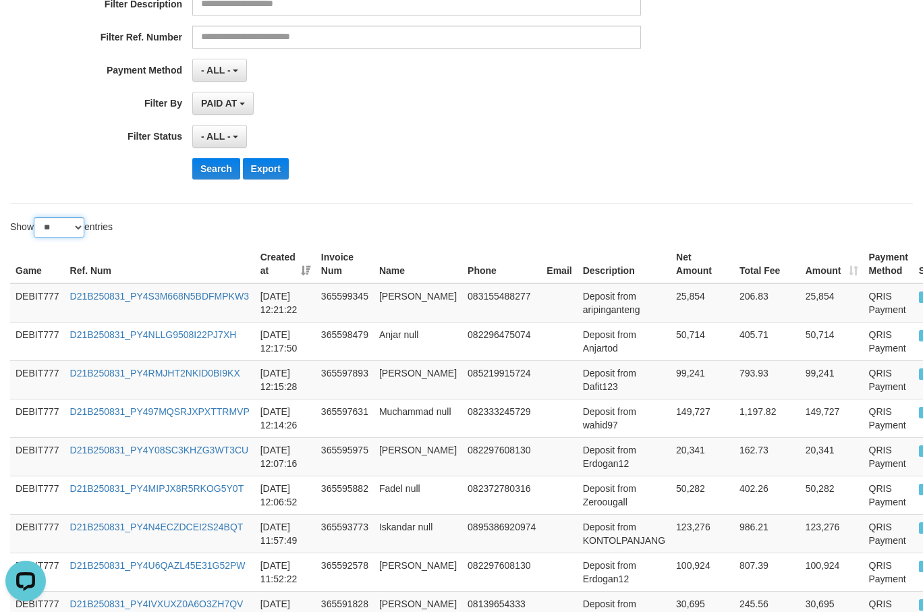
drag, startPoint x: 67, startPoint y: 227, endPoint x: 65, endPoint y: 234, distance: 6.9
click at [65, 227] on select "** ** ** ***" at bounding box center [59, 227] width 51 height 20
select select "**"
click at [36, 217] on select "** ** ** ***" at bounding box center [59, 227] width 51 height 20
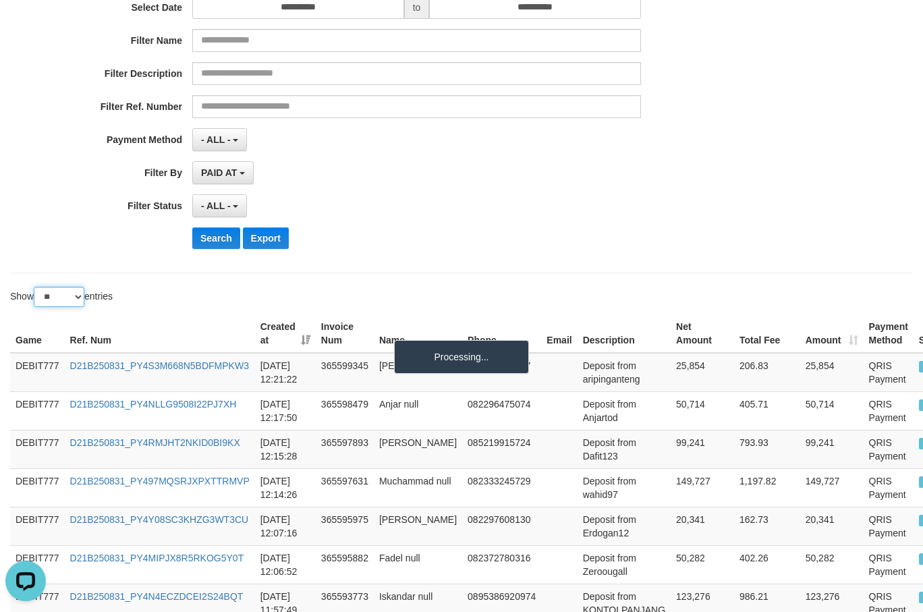
scroll to position [0, 0]
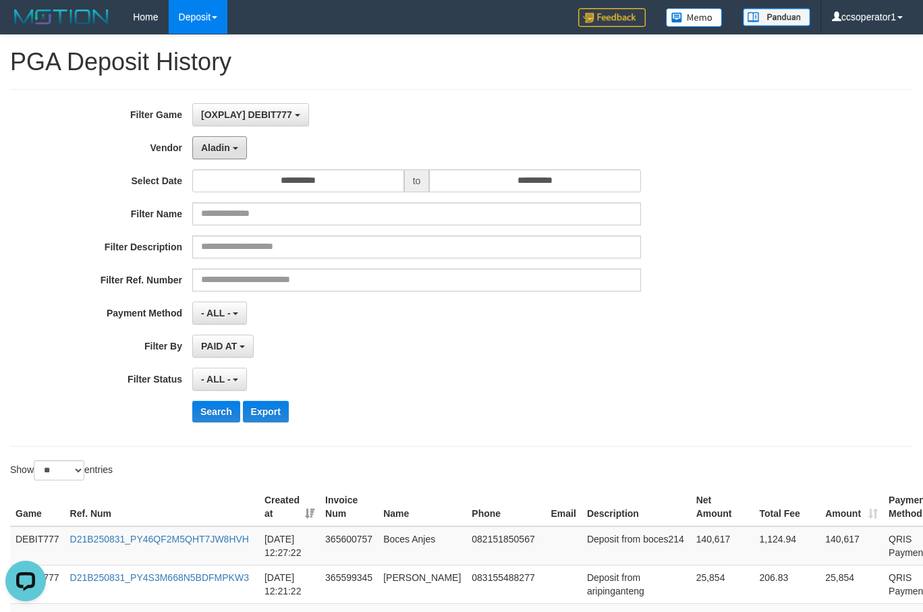
drag, startPoint x: 231, startPoint y: 140, endPoint x: 287, endPoint y: 204, distance: 84.6
click at [231, 141] on button "Aladin" at bounding box center [219, 147] width 55 height 23
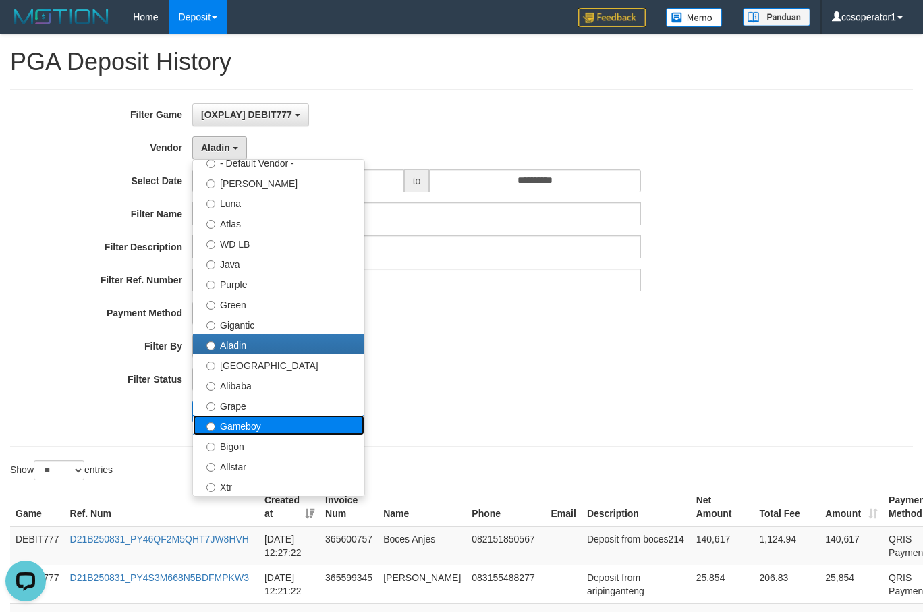
click at [285, 428] on label "Gameboy" at bounding box center [278, 425] width 171 height 20
select select "**********"
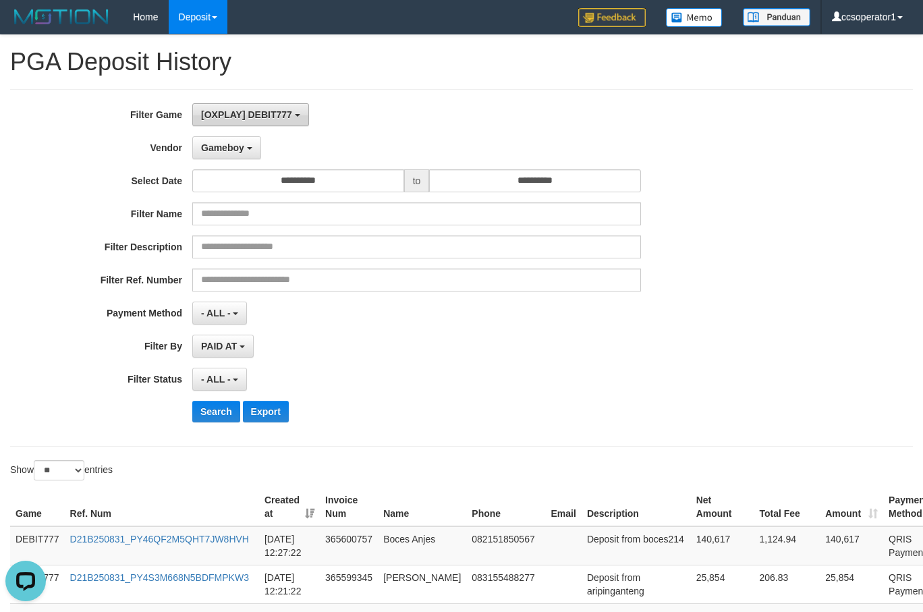
click at [284, 109] on span "[OXPLAY] DEBIT777" at bounding box center [246, 114] width 91 height 11
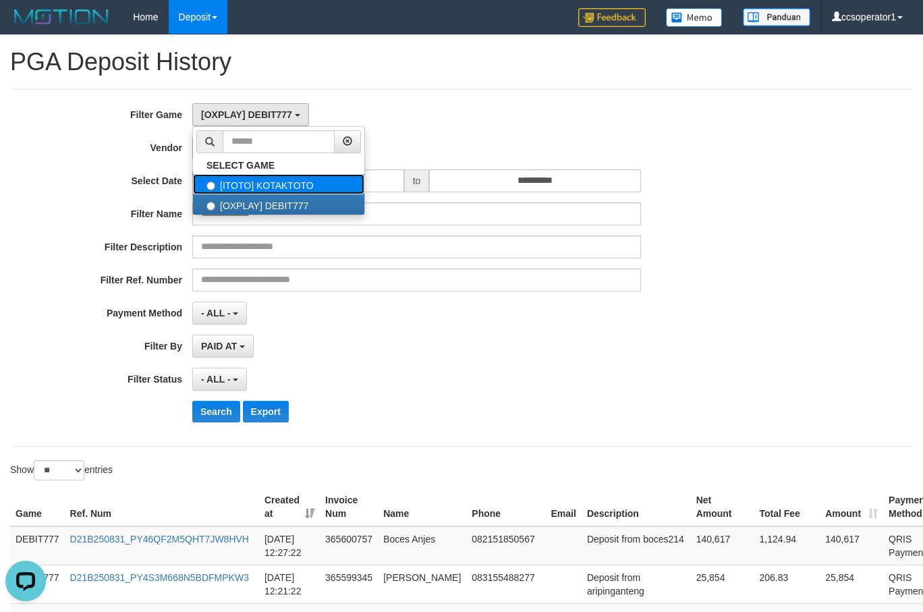
click at [291, 188] on label "[ITOTO] KOTAKTOTO" at bounding box center [278, 184] width 171 height 20
select select "****"
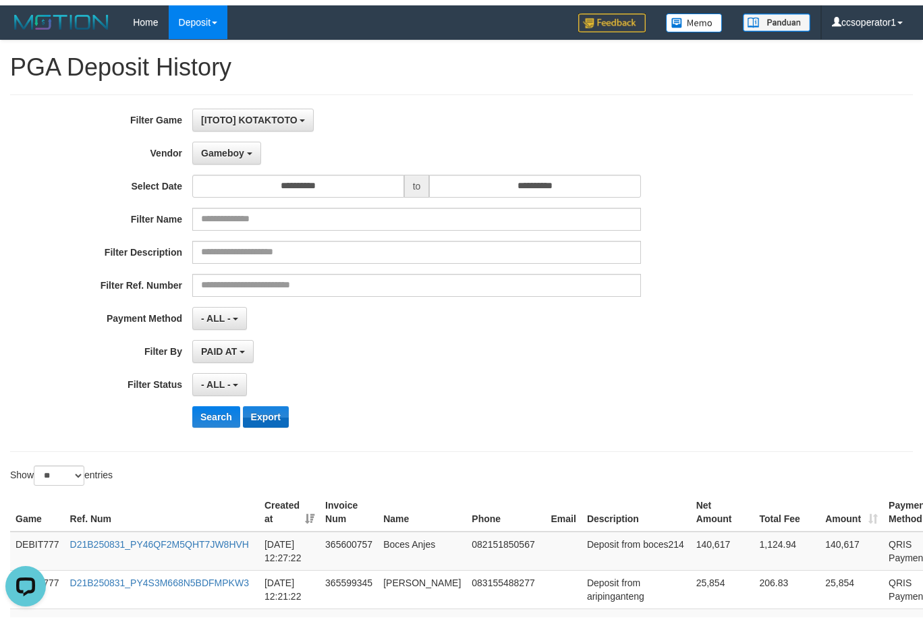
scroll to position [23, 0]
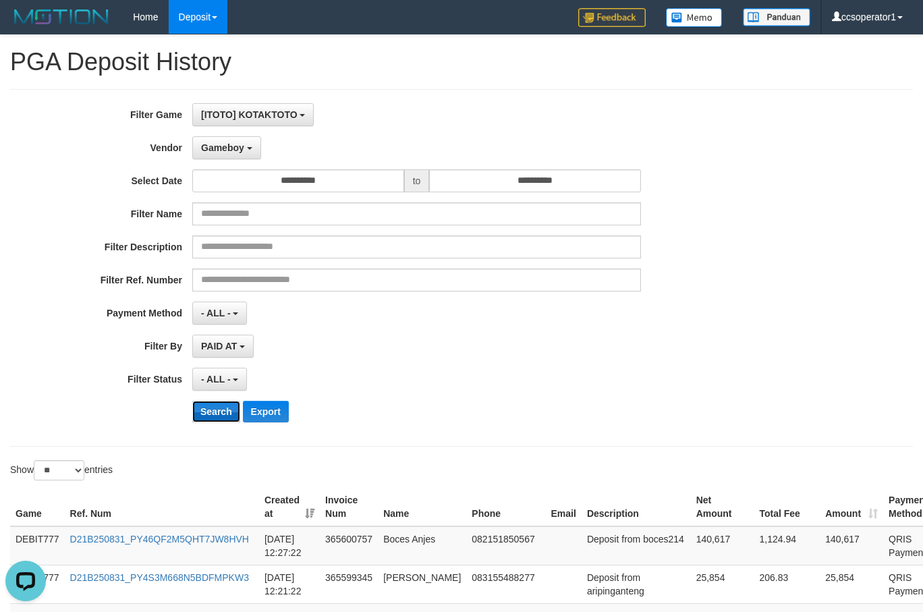
click at [214, 411] on button "Search" at bounding box center [216, 412] width 48 height 22
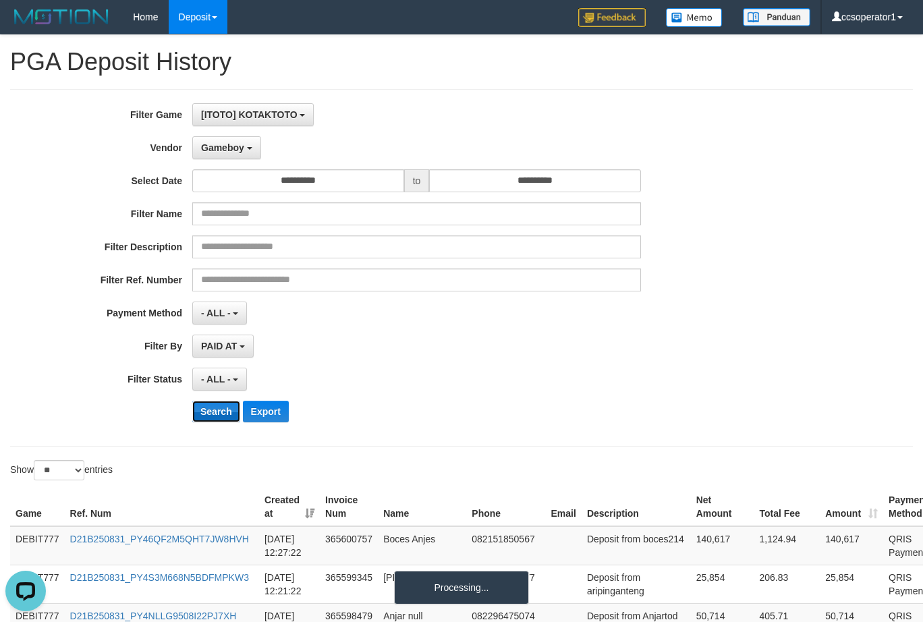
click at [214, 411] on button "Search" at bounding box center [216, 412] width 48 height 22
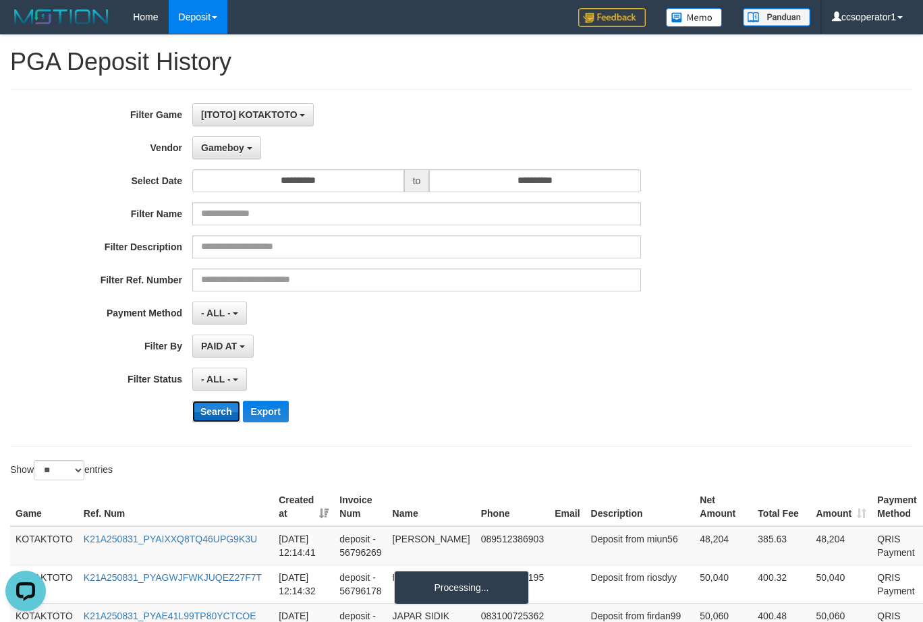
click at [214, 411] on button "Search" at bounding box center [216, 412] width 48 height 22
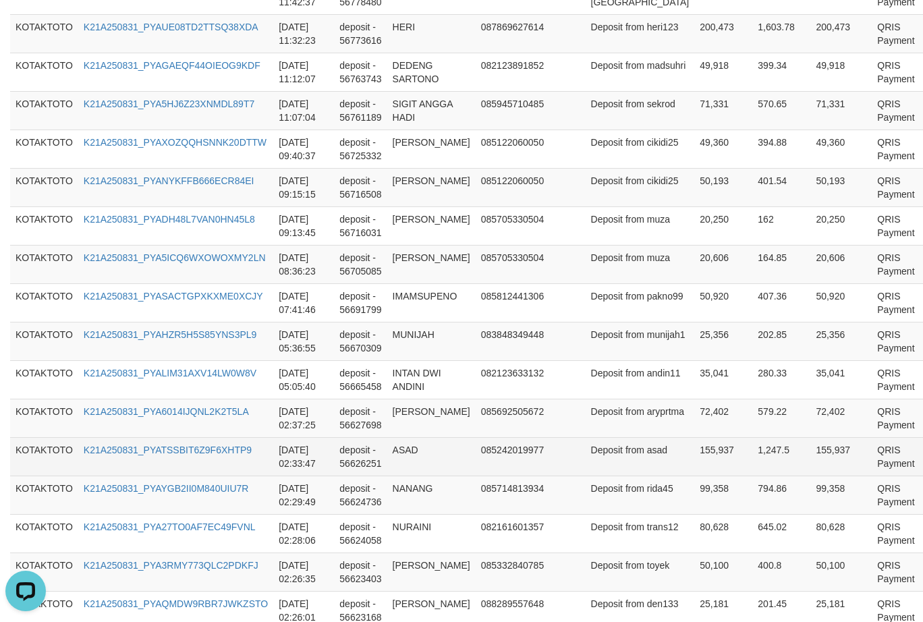
scroll to position [1066, 0]
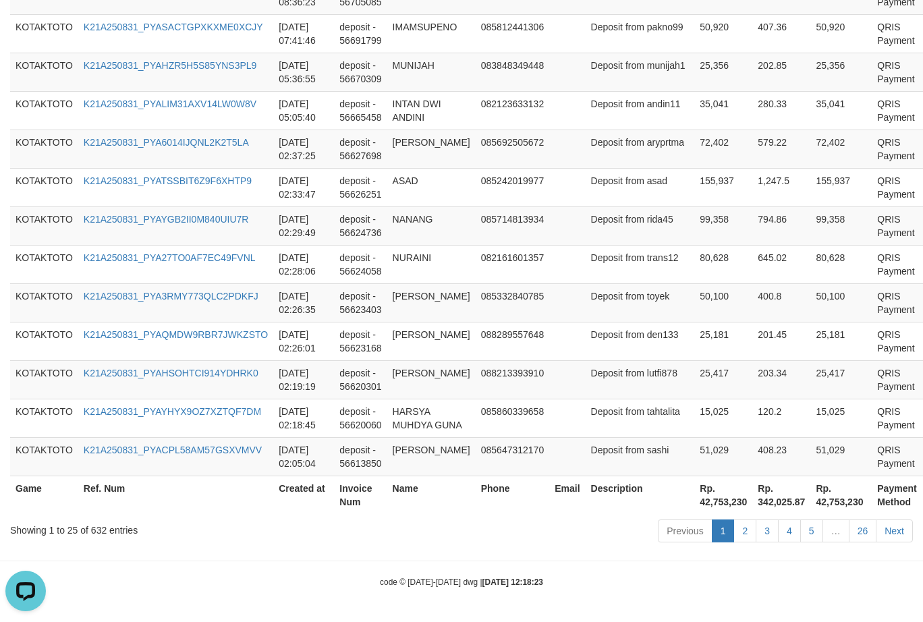
click at [694, 497] on th "Rp. 42,753,230" at bounding box center [723, 495] width 58 height 38
copy th "42,753,230"
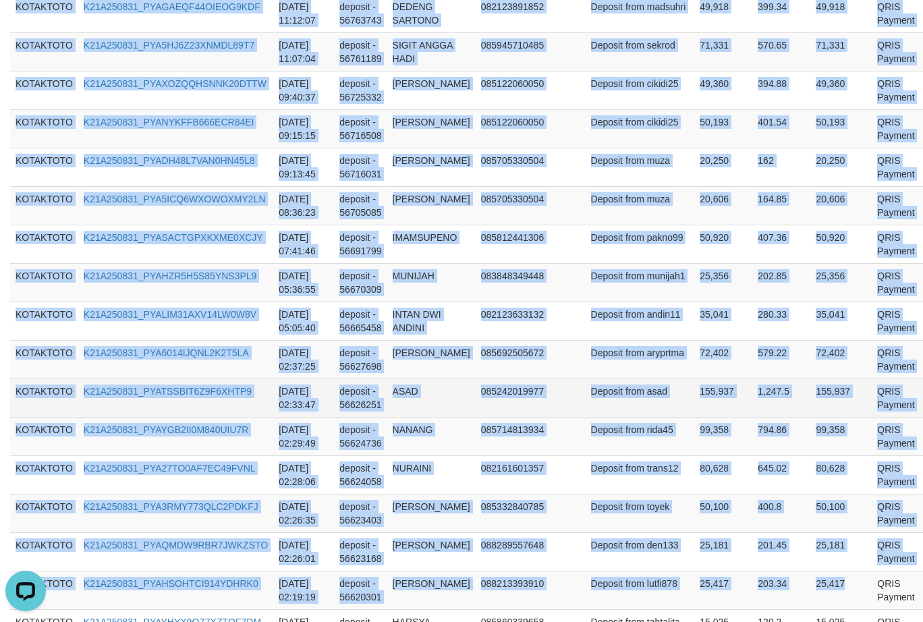
scroll to position [842, 0]
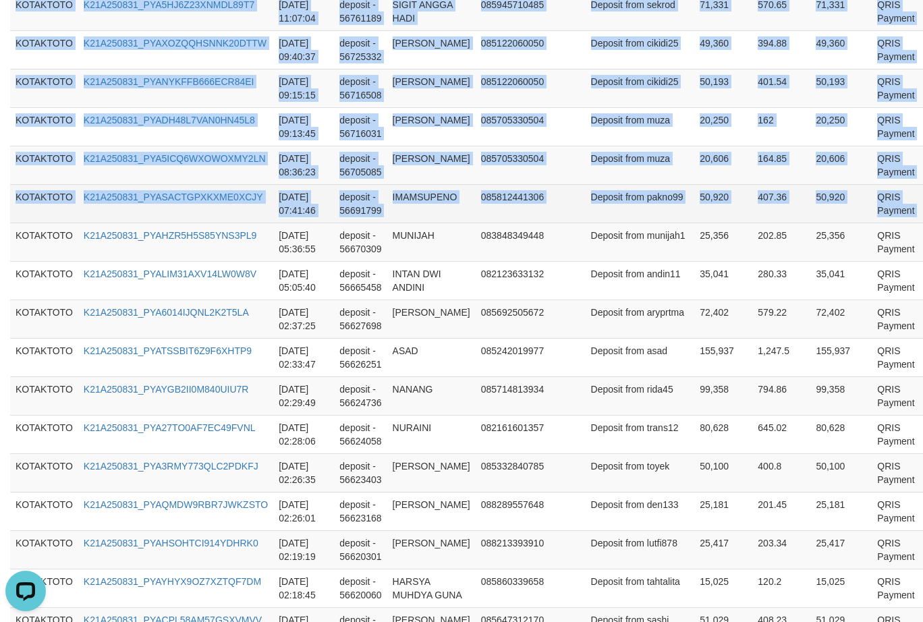
drag, startPoint x: 19, startPoint y: 188, endPoint x: 902, endPoint y: 226, distance: 884.1
click at [902, 226] on table "Game Ref. Num Created at Invoice Num Name Phone Email Description Net Amount To…" at bounding box center [485, 165] width 951 height 1038
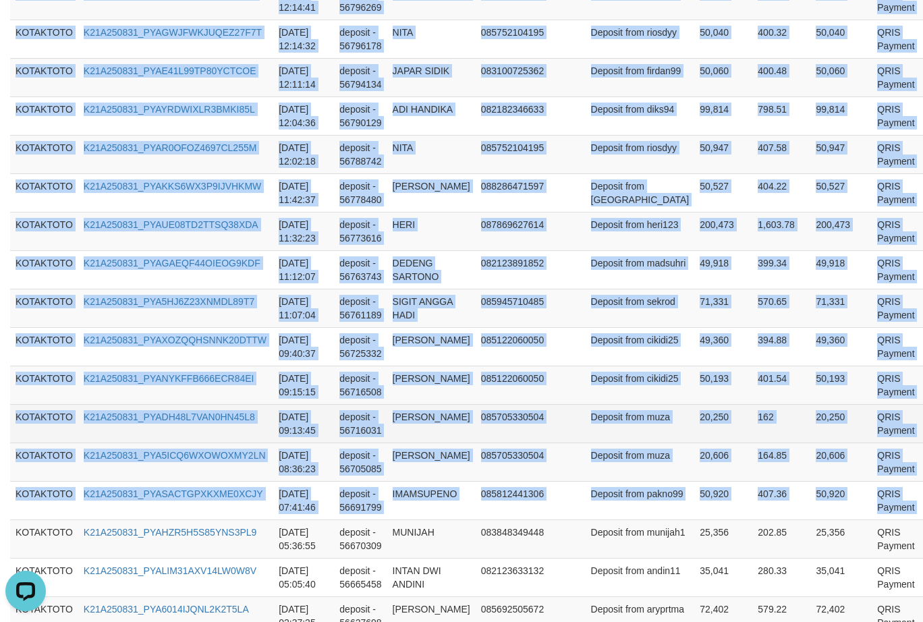
scroll to position [707, 0]
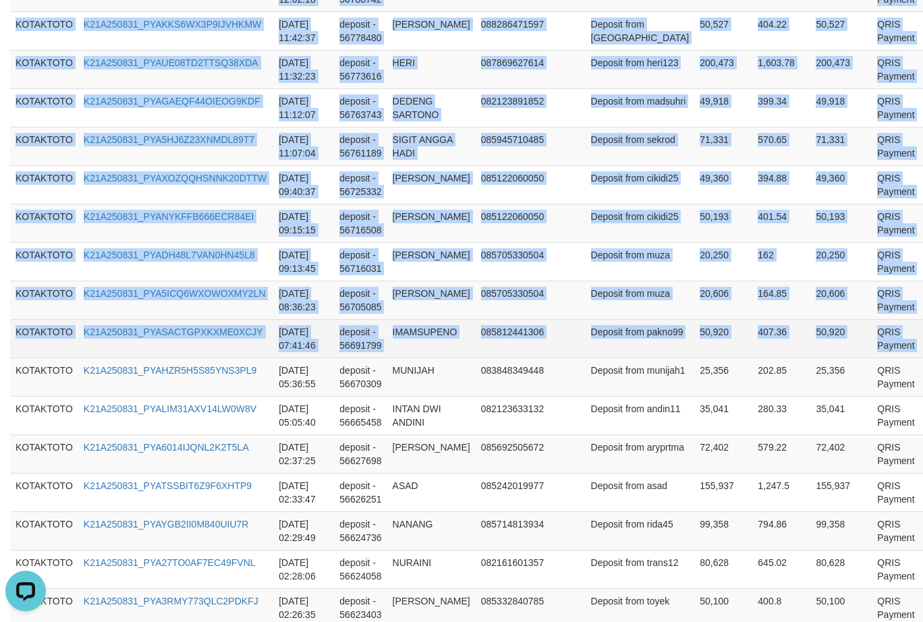
click at [694, 356] on td "50,920" at bounding box center [723, 338] width 58 height 38
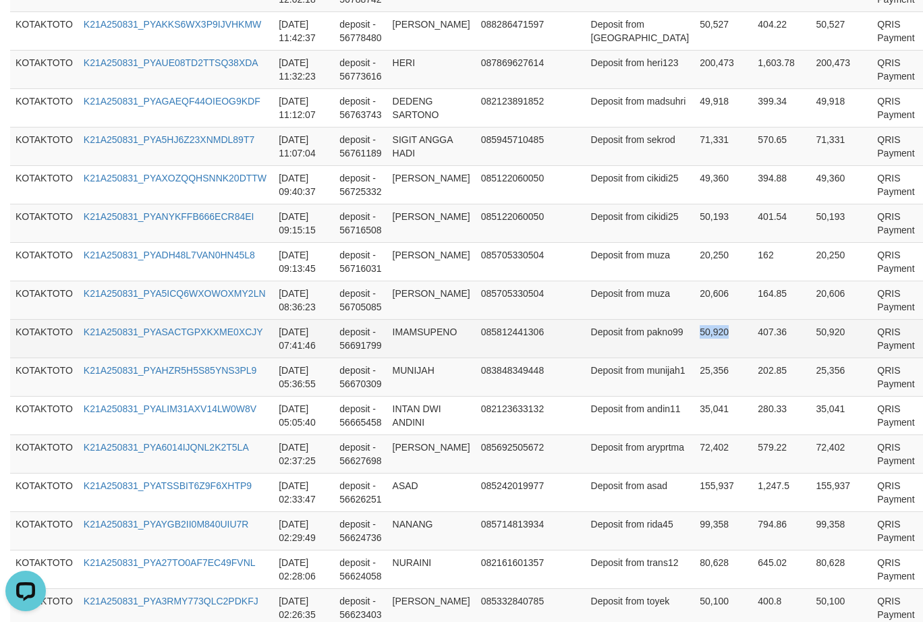
click at [694, 356] on td "50,920" at bounding box center [723, 338] width 58 height 38
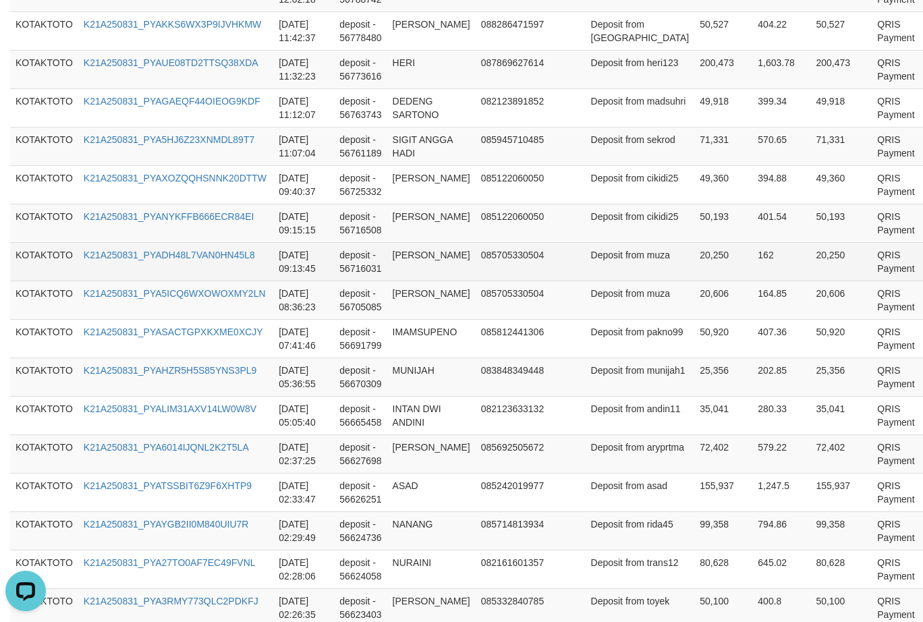
click at [694, 281] on td "20,250" at bounding box center [723, 261] width 58 height 38
copy td "20,250"
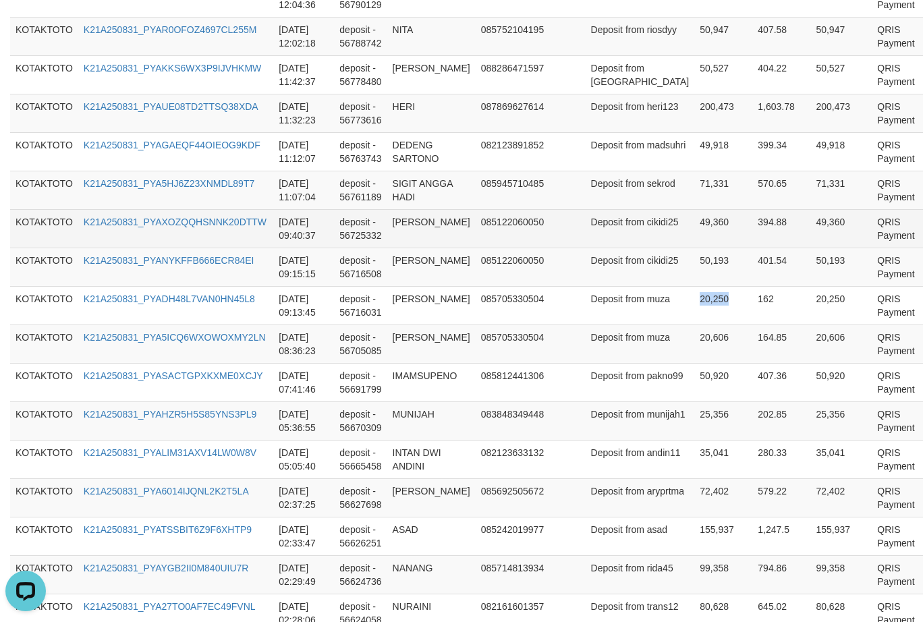
scroll to position [640, 0]
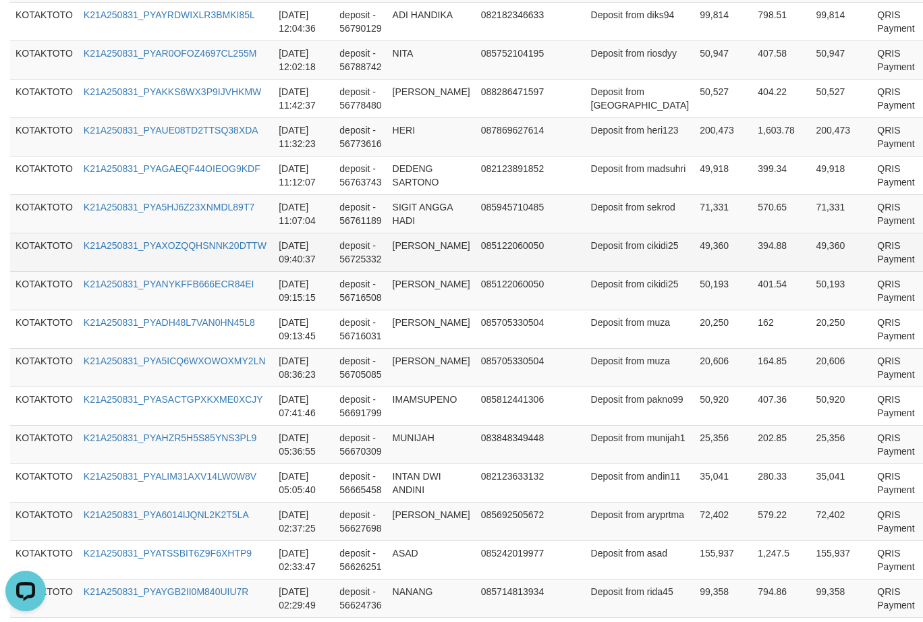
click at [694, 253] on td "49,360" at bounding box center [723, 252] width 58 height 38
copy td "49,360"
click at [694, 253] on td "49,360" at bounding box center [723, 252] width 58 height 38
copy td "49,360"
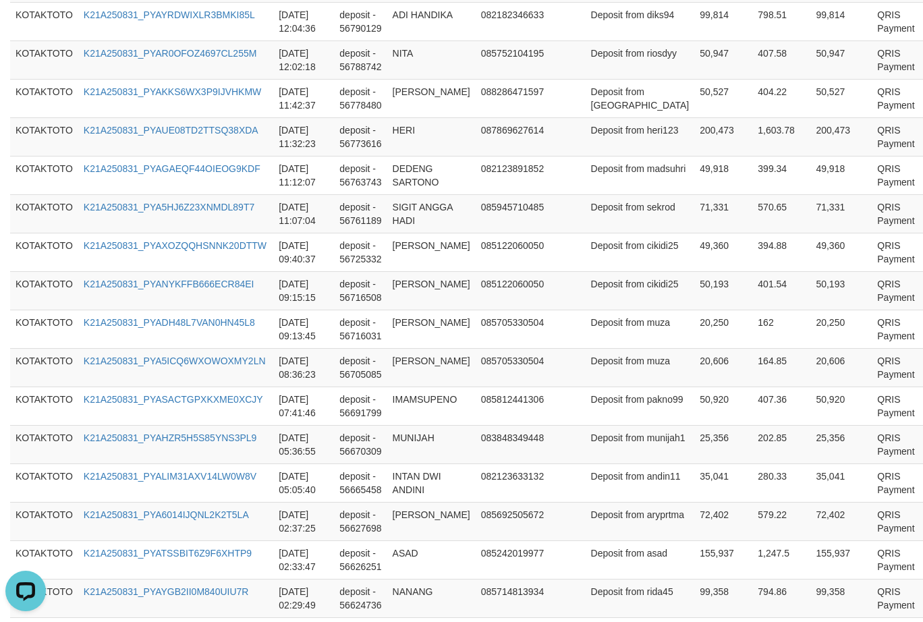
scroll to position [228, 0]
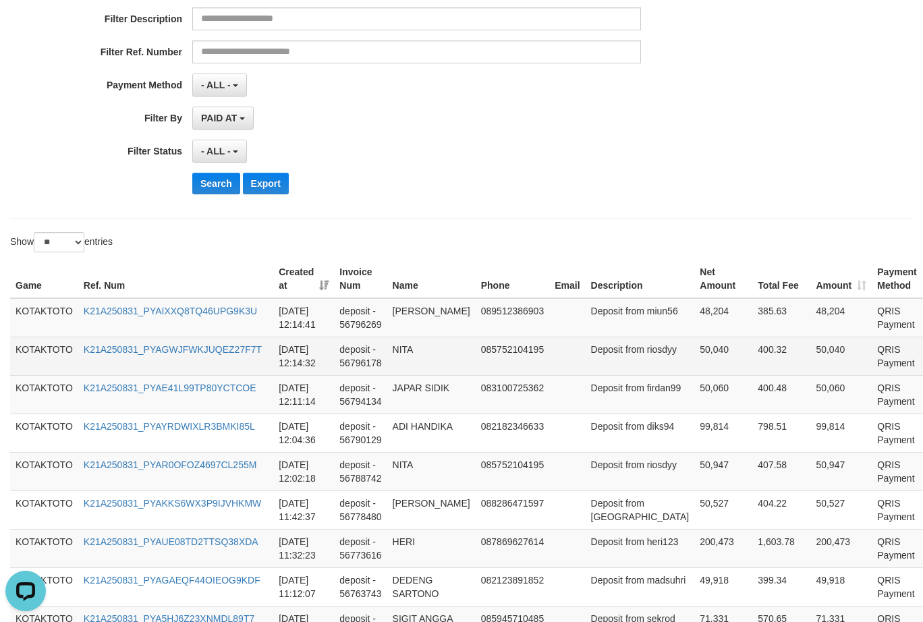
click at [694, 345] on td "50,040" at bounding box center [723, 356] width 58 height 38
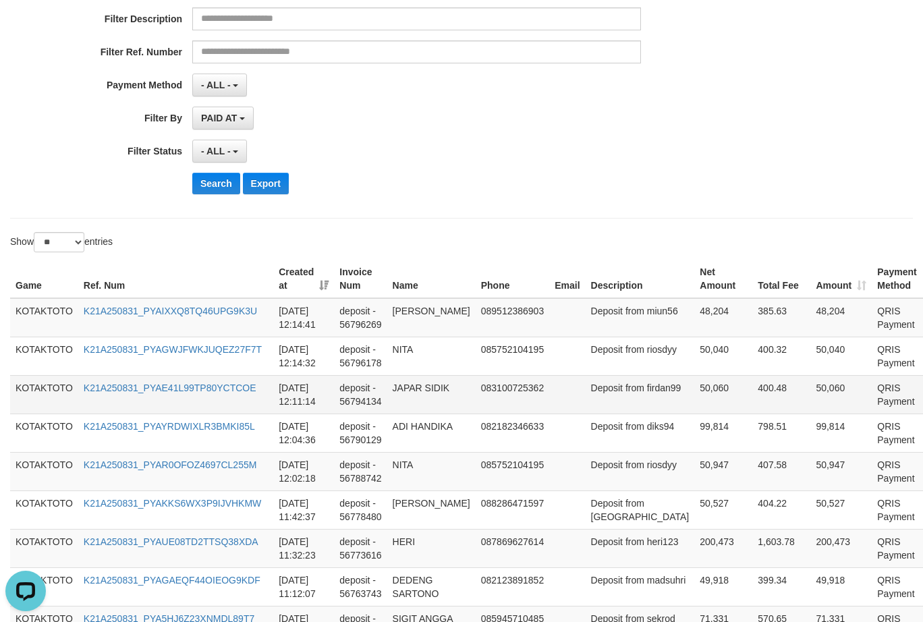
click at [694, 378] on td "50,060" at bounding box center [723, 394] width 58 height 38
click at [694, 395] on td "50,060" at bounding box center [723, 394] width 58 height 38
